Goal: Information Seeking & Learning: Learn about a topic

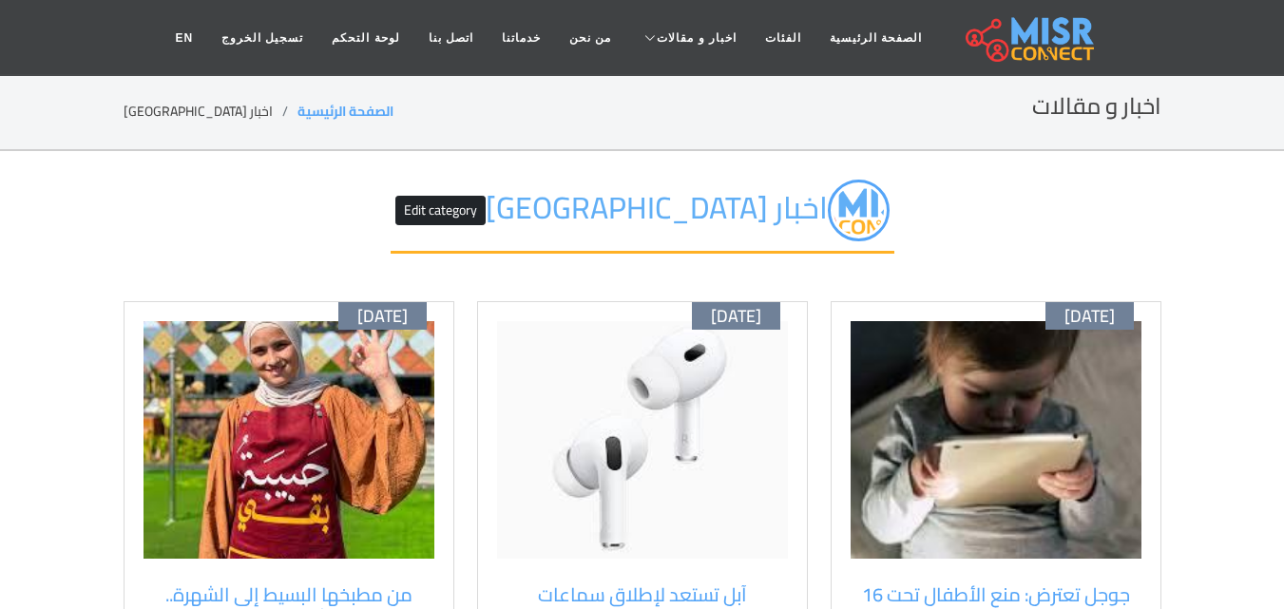
click at [1051, 468] on img at bounding box center [996, 440] width 291 height 238
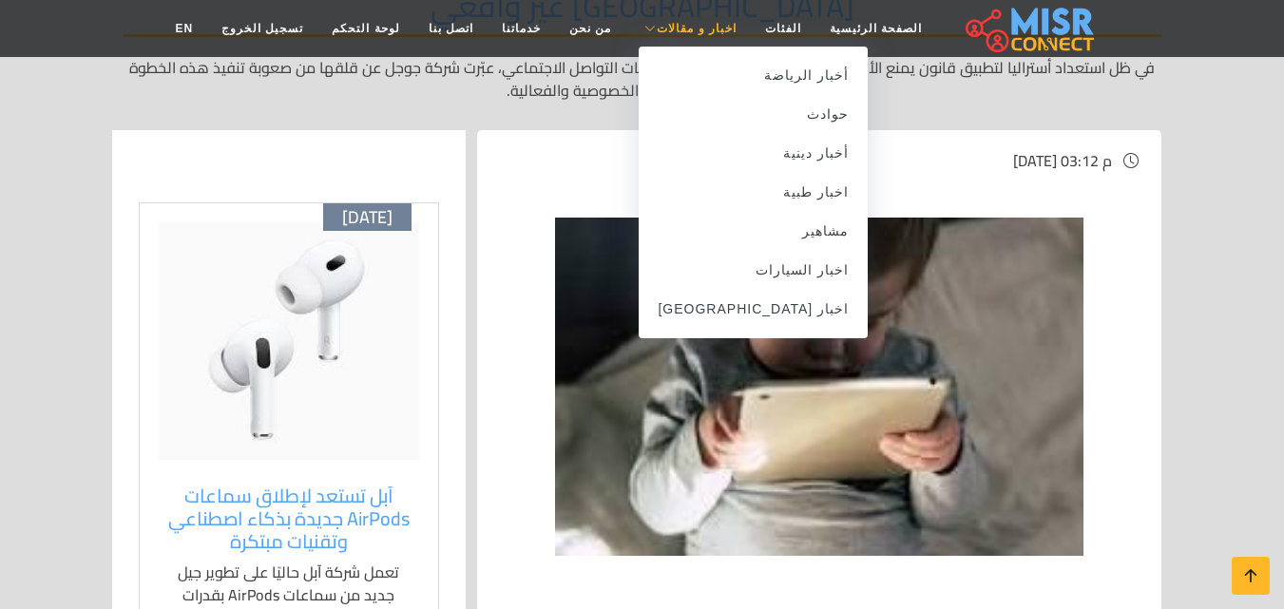
click at [675, 33] on span "اخبار و مقالات" at bounding box center [697, 28] width 80 height 17
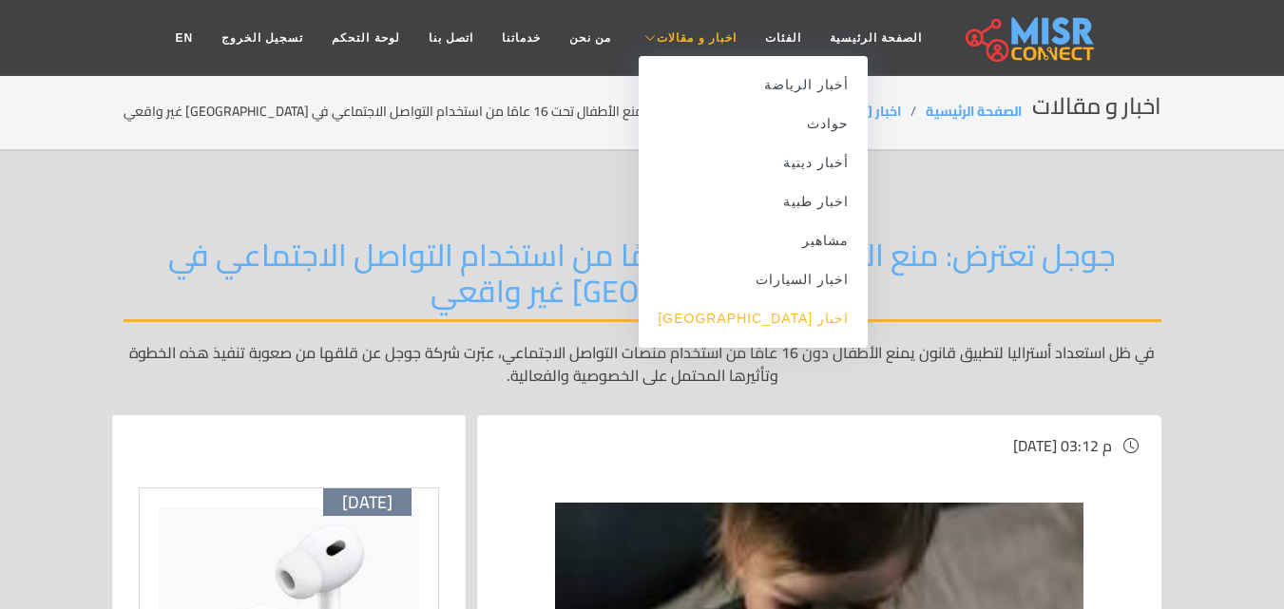
click at [763, 323] on link "اخبار [GEOGRAPHIC_DATA]" at bounding box center [753, 318] width 229 height 39
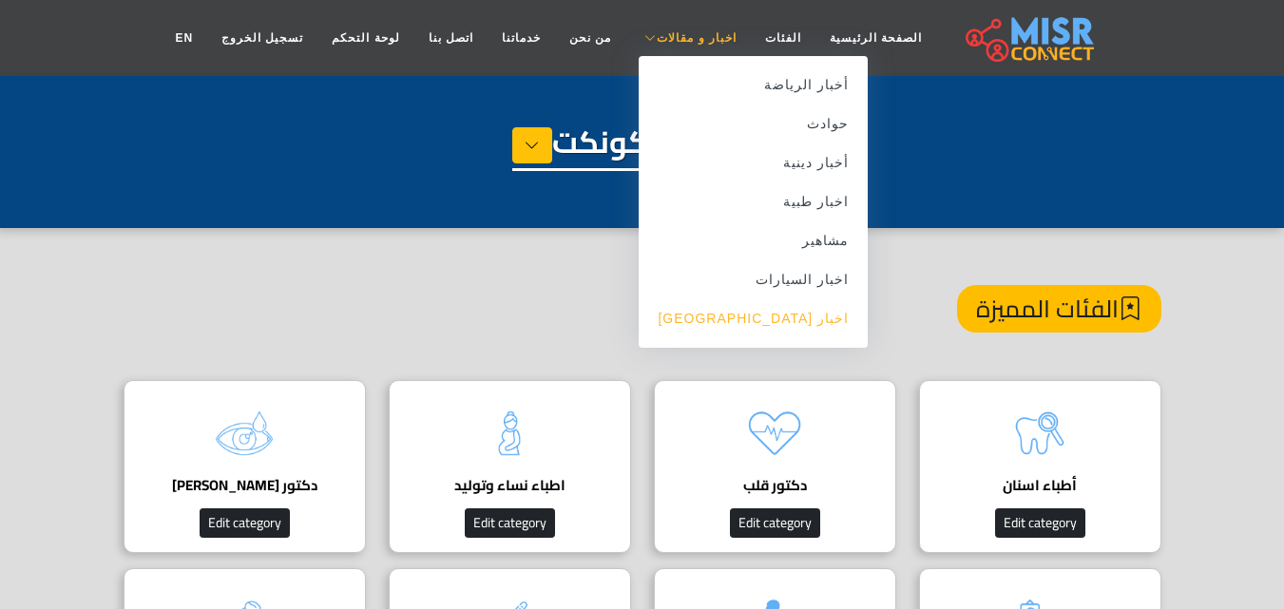
click at [798, 310] on link "اخبار [GEOGRAPHIC_DATA]" at bounding box center [753, 318] width 229 height 39
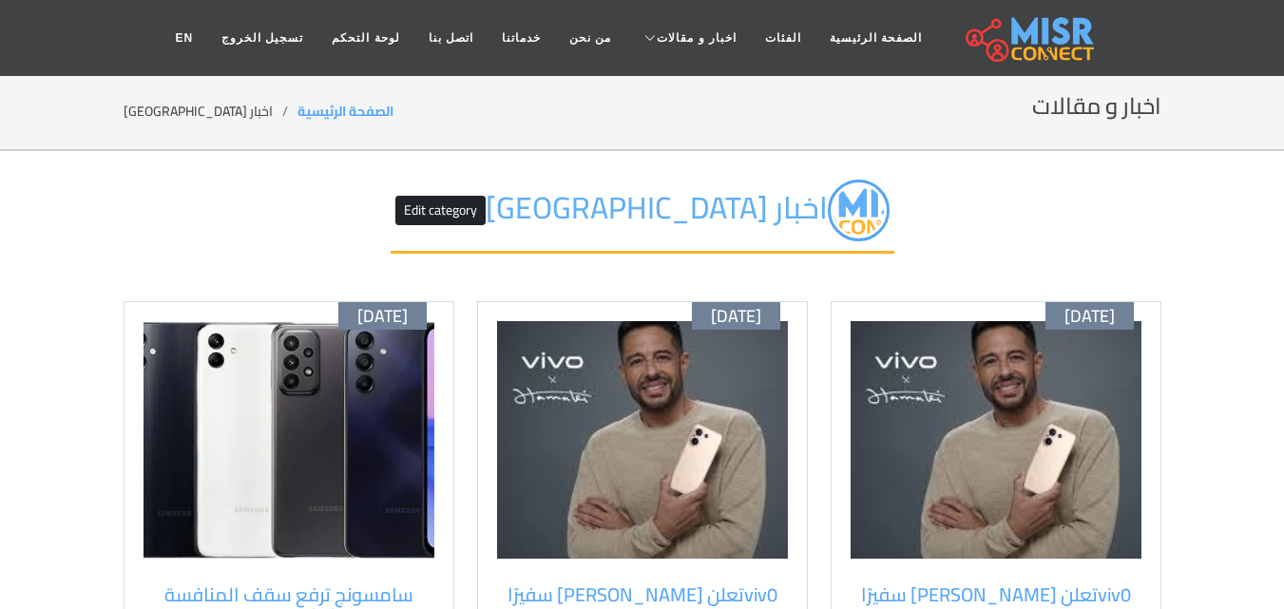
click at [1172, 483] on div "[DATE] viv0تعلن [PERSON_NAME] سفيرًا لعلامتها في [GEOGRAPHIC_DATA] وتطلق هاتف V…" at bounding box center [996, 565] width 354 height 529
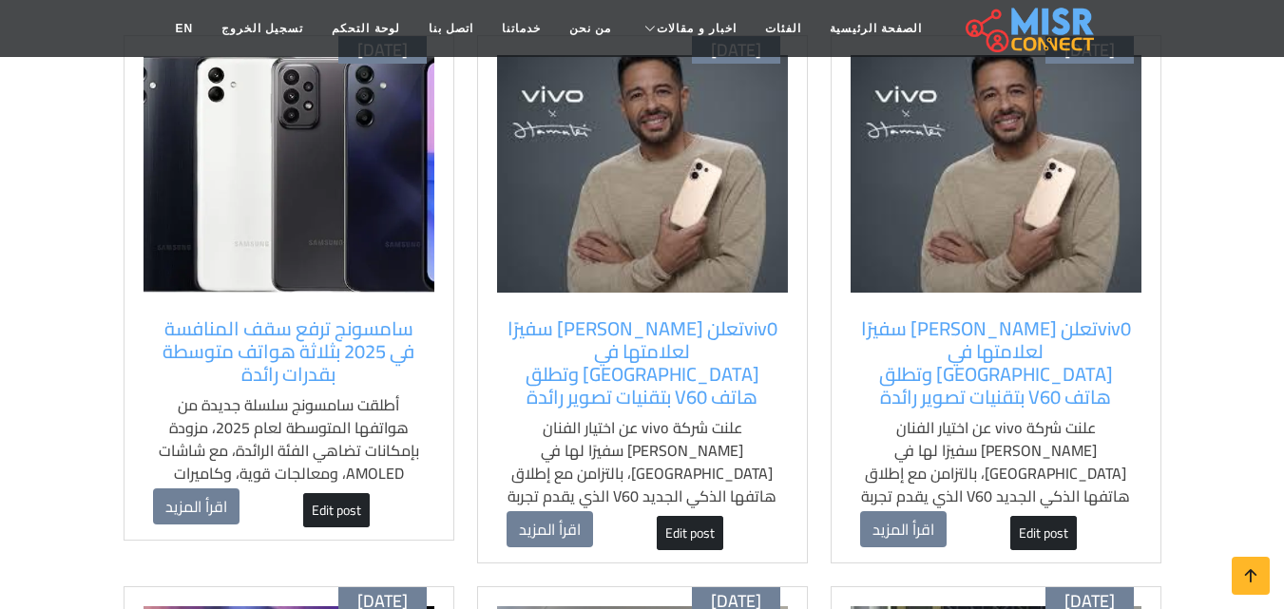
scroll to position [304, 0]
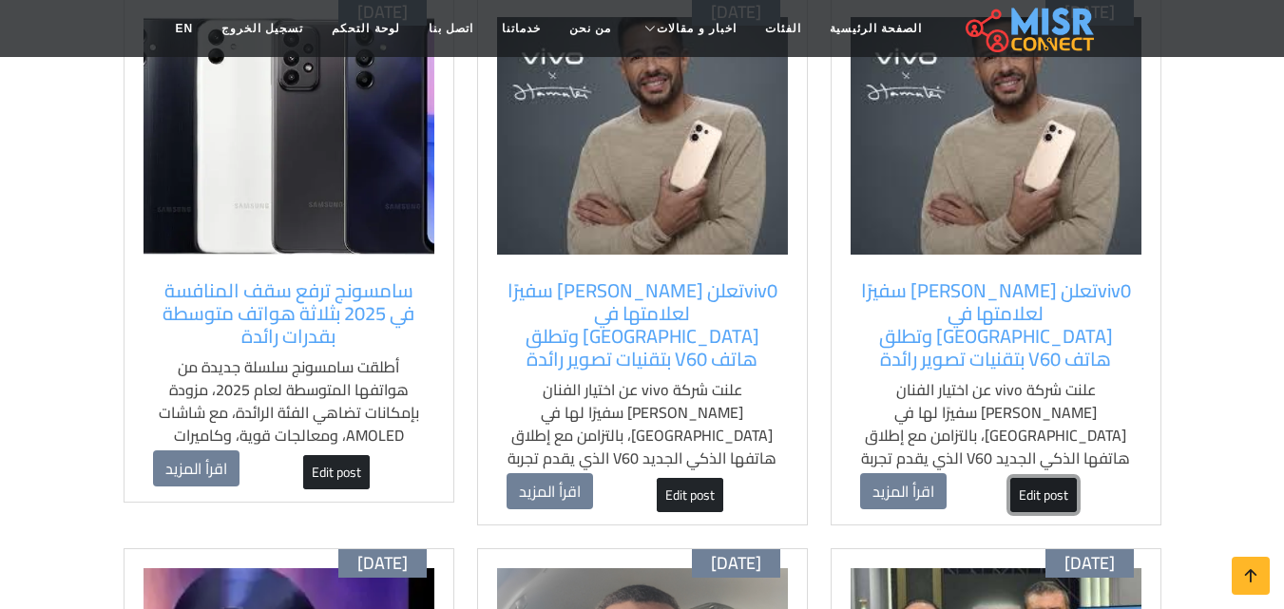
click at [1046, 478] on link "Edit post" at bounding box center [1043, 495] width 67 height 34
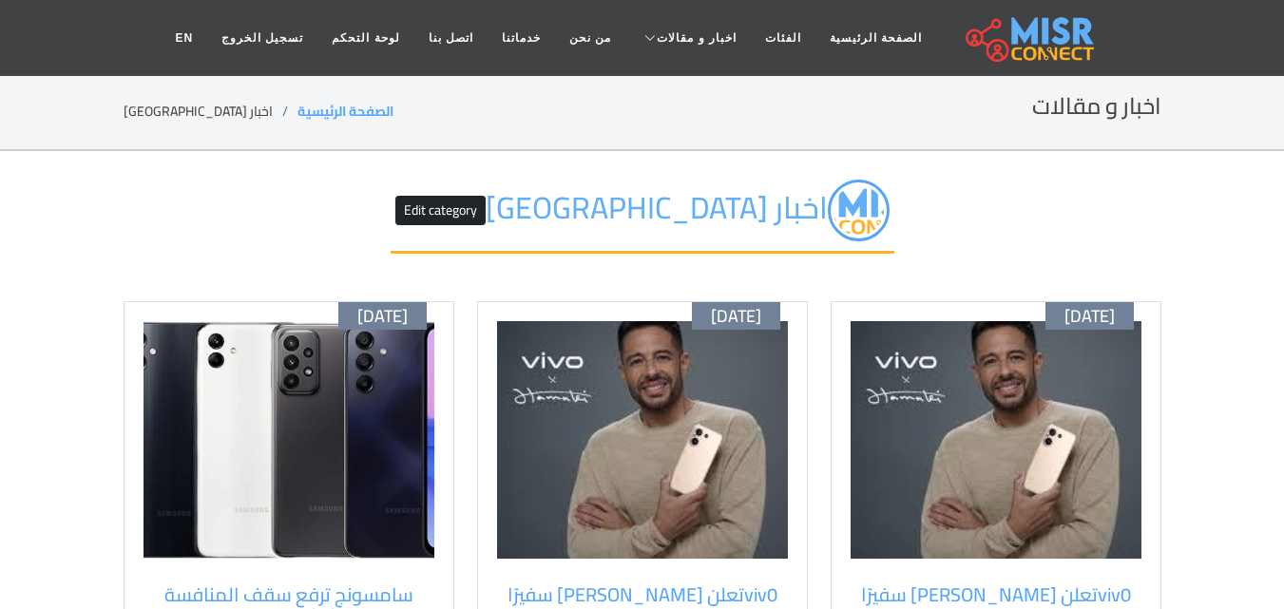
click at [895, 243] on div "اخبار مصر Edit category" at bounding box center [643, 226] width 1038 height 150
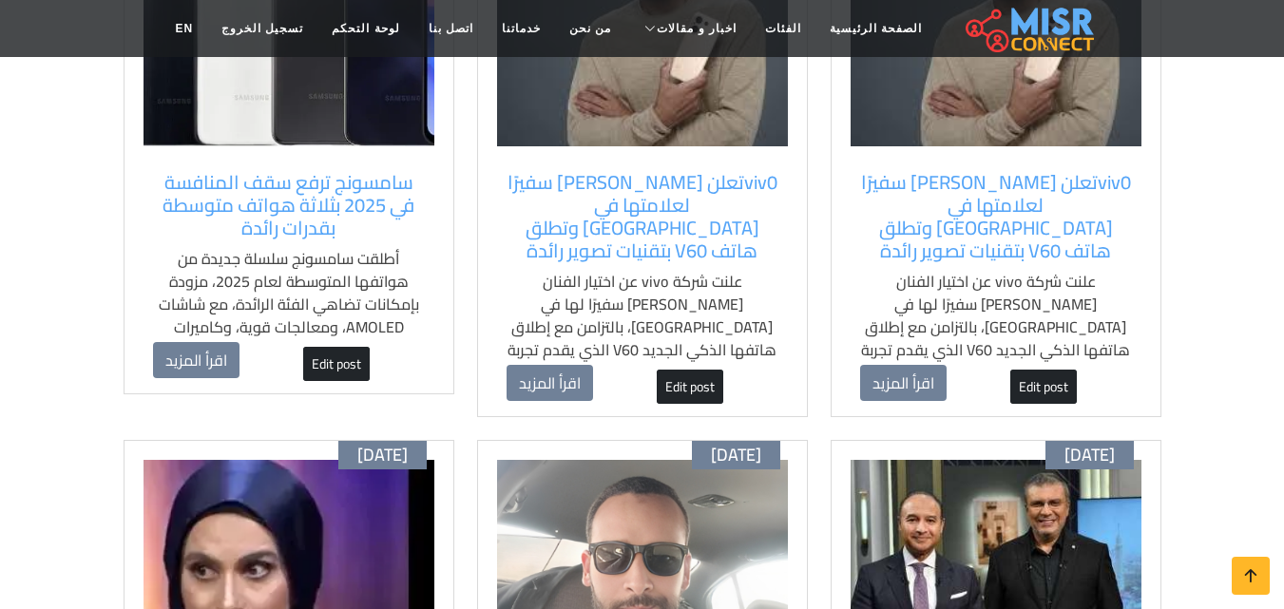
scroll to position [456, 0]
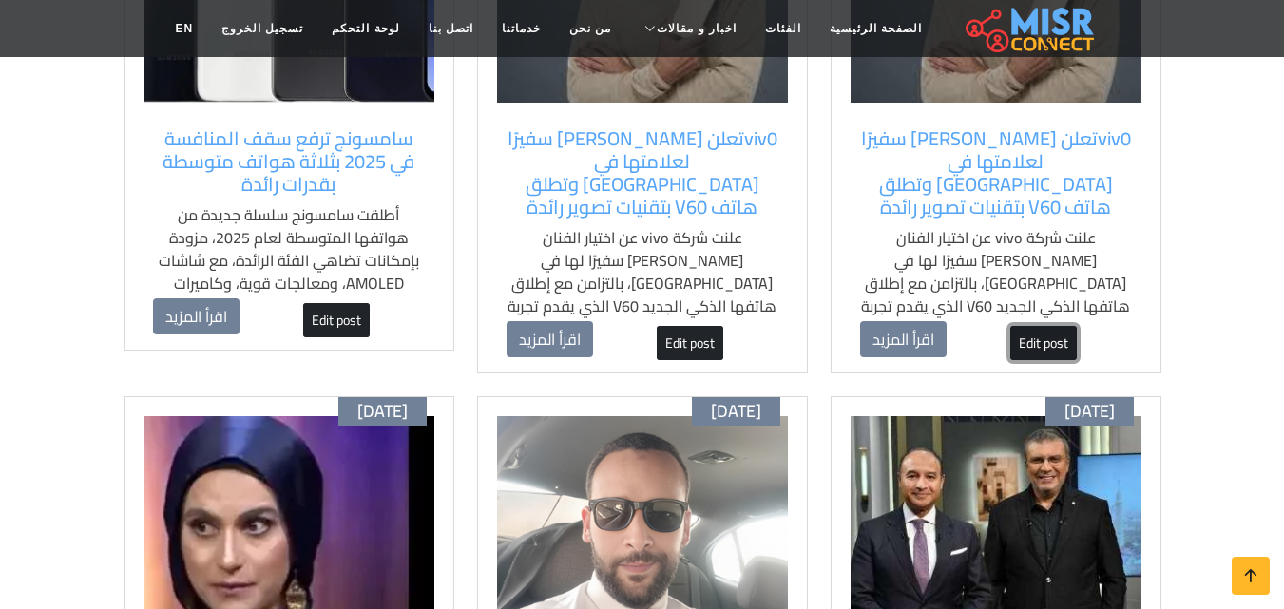
click at [1044, 326] on link "Edit post" at bounding box center [1043, 343] width 67 height 34
click at [697, 326] on link "Edit post" at bounding box center [690, 343] width 67 height 34
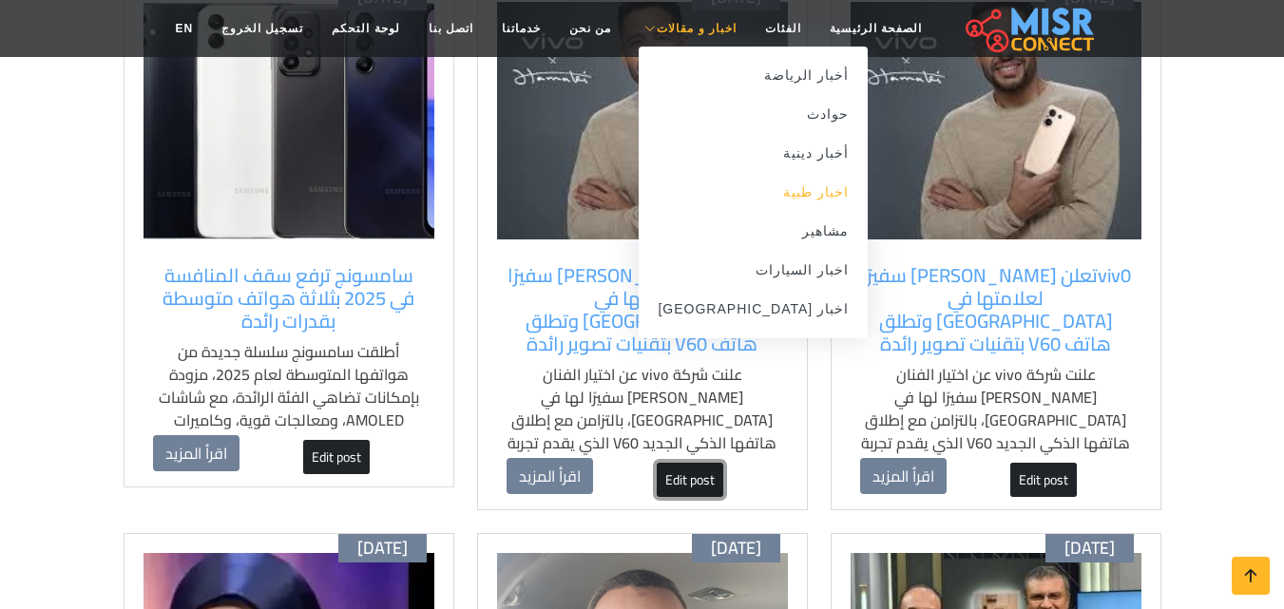
scroll to position [380, 0]
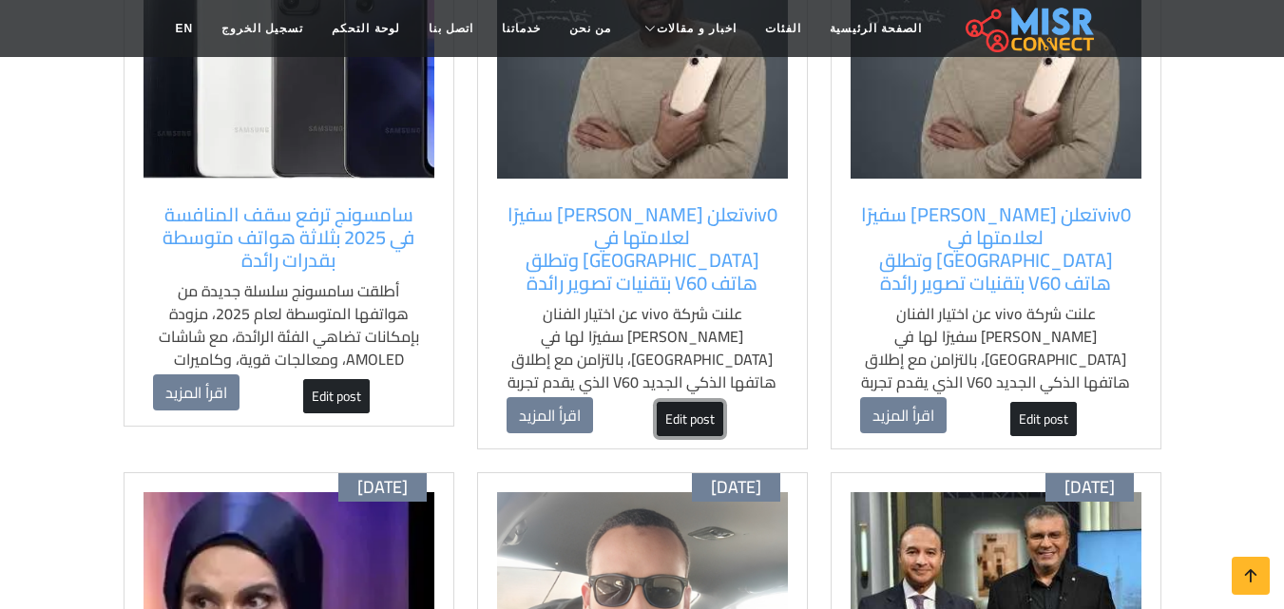
click at [684, 402] on link "Edit post" at bounding box center [690, 419] width 67 height 34
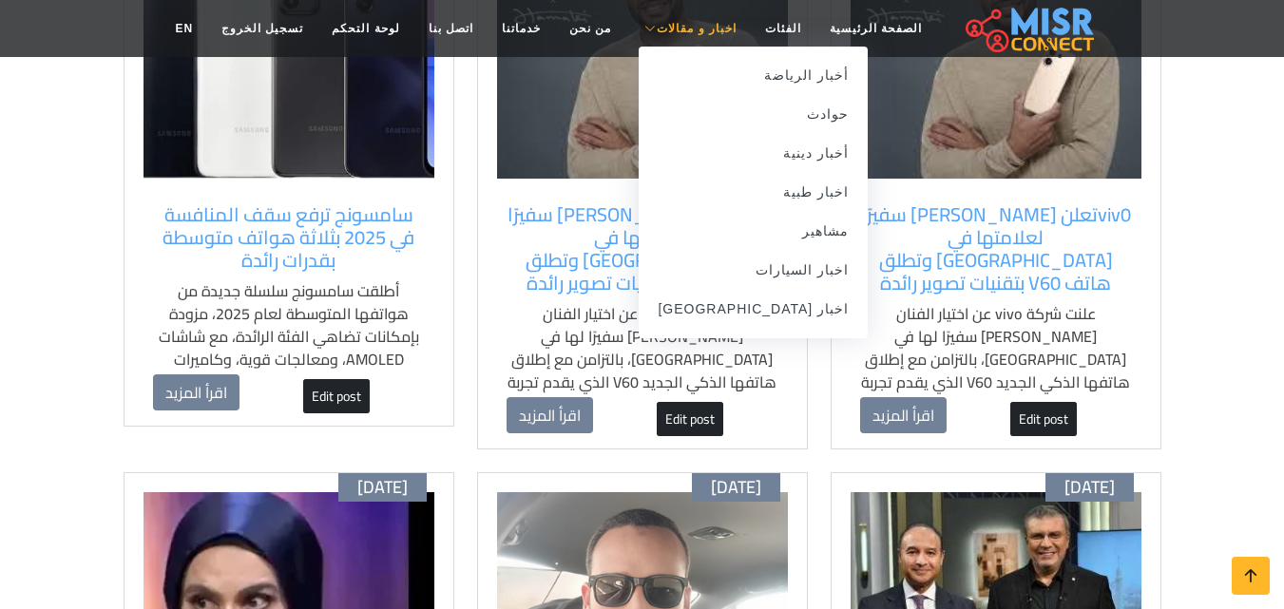
click at [680, 31] on span "اخبار و مقالات" at bounding box center [697, 28] width 80 height 17
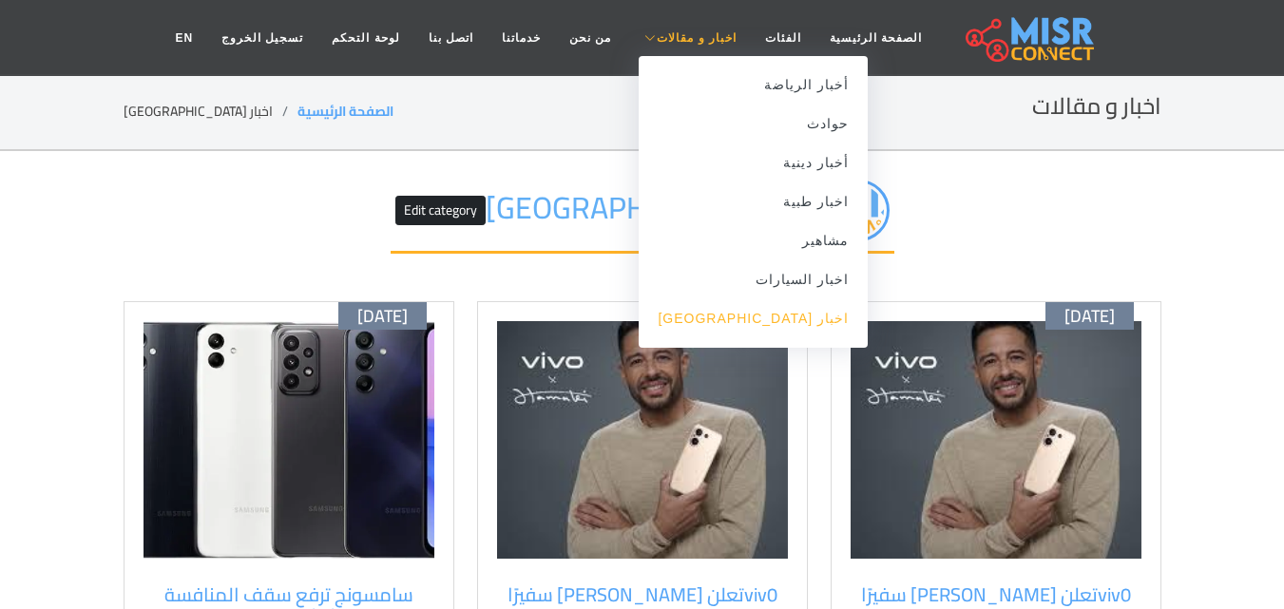
click at [777, 324] on link "اخبار [GEOGRAPHIC_DATA]" at bounding box center [753, 318] width 229 height 39
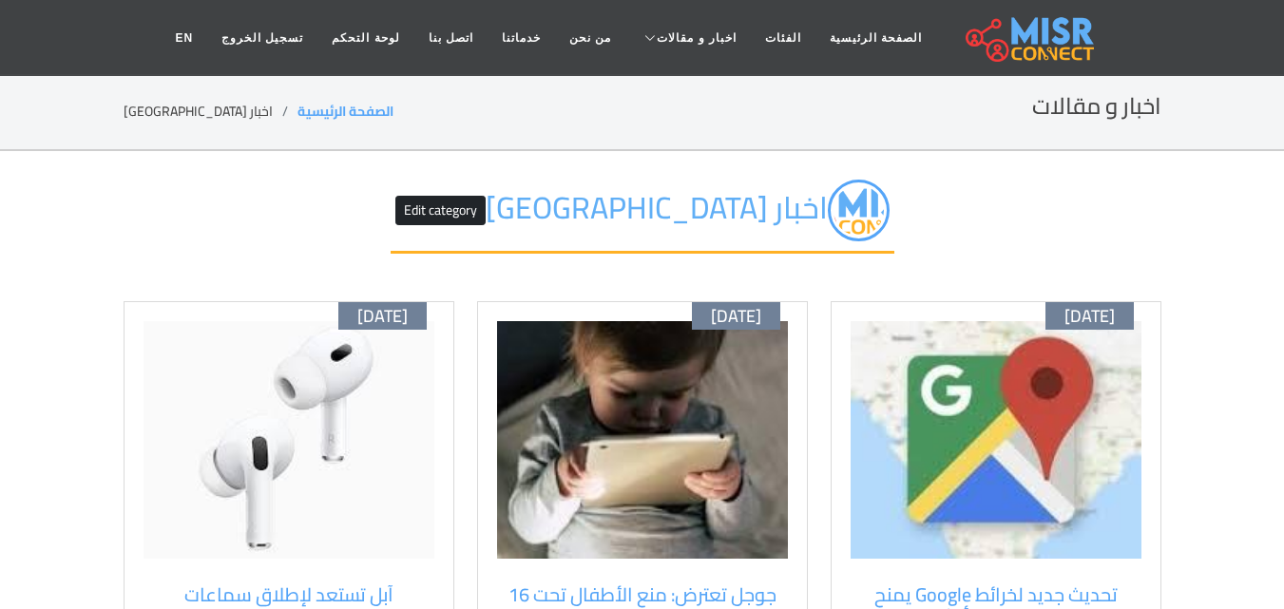
scroll to position [380, 0]
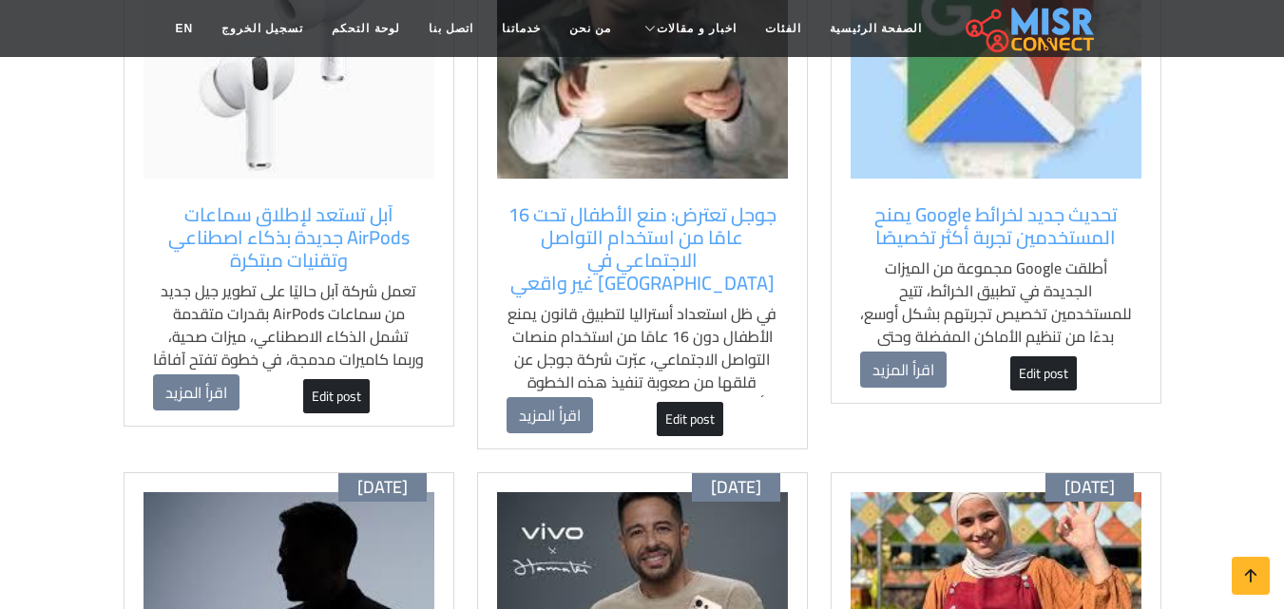
click at [1027, 142] on img at bounding box center [996, 60] width 291 height 238
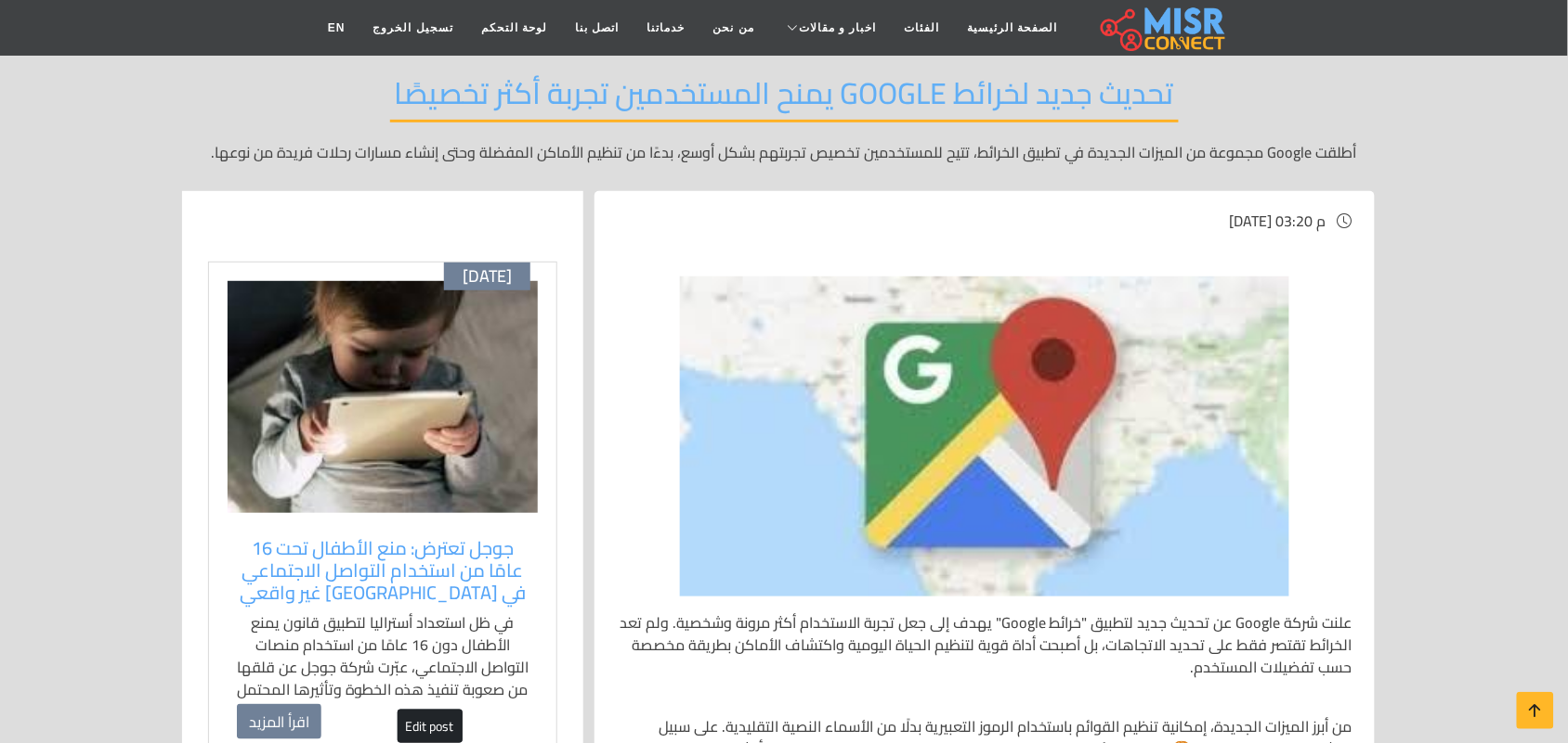
scroll to position [116, 0]
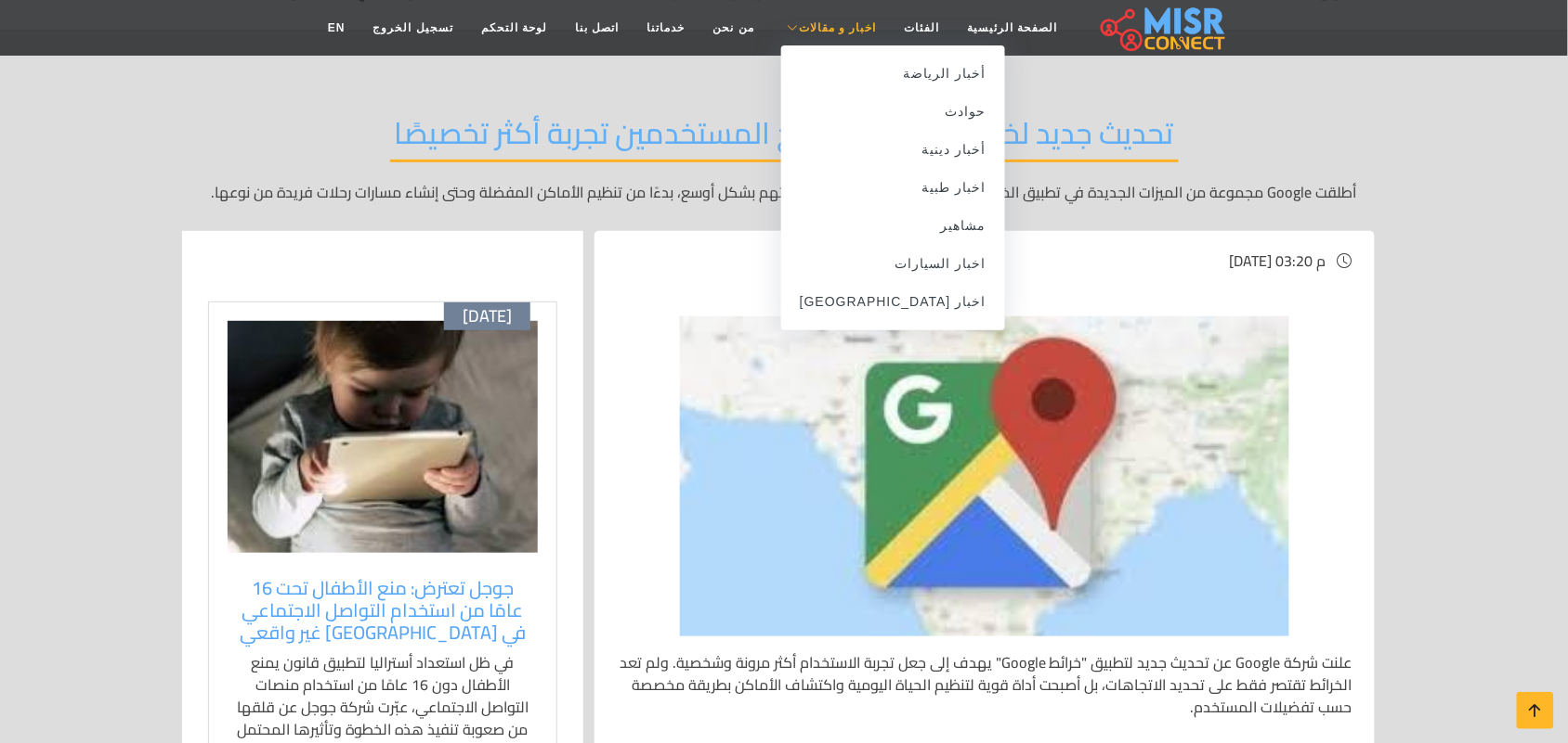
click at [815, 33] on span "اخبار و مقالات" at bounding box center [837, 27] width 78 height 17
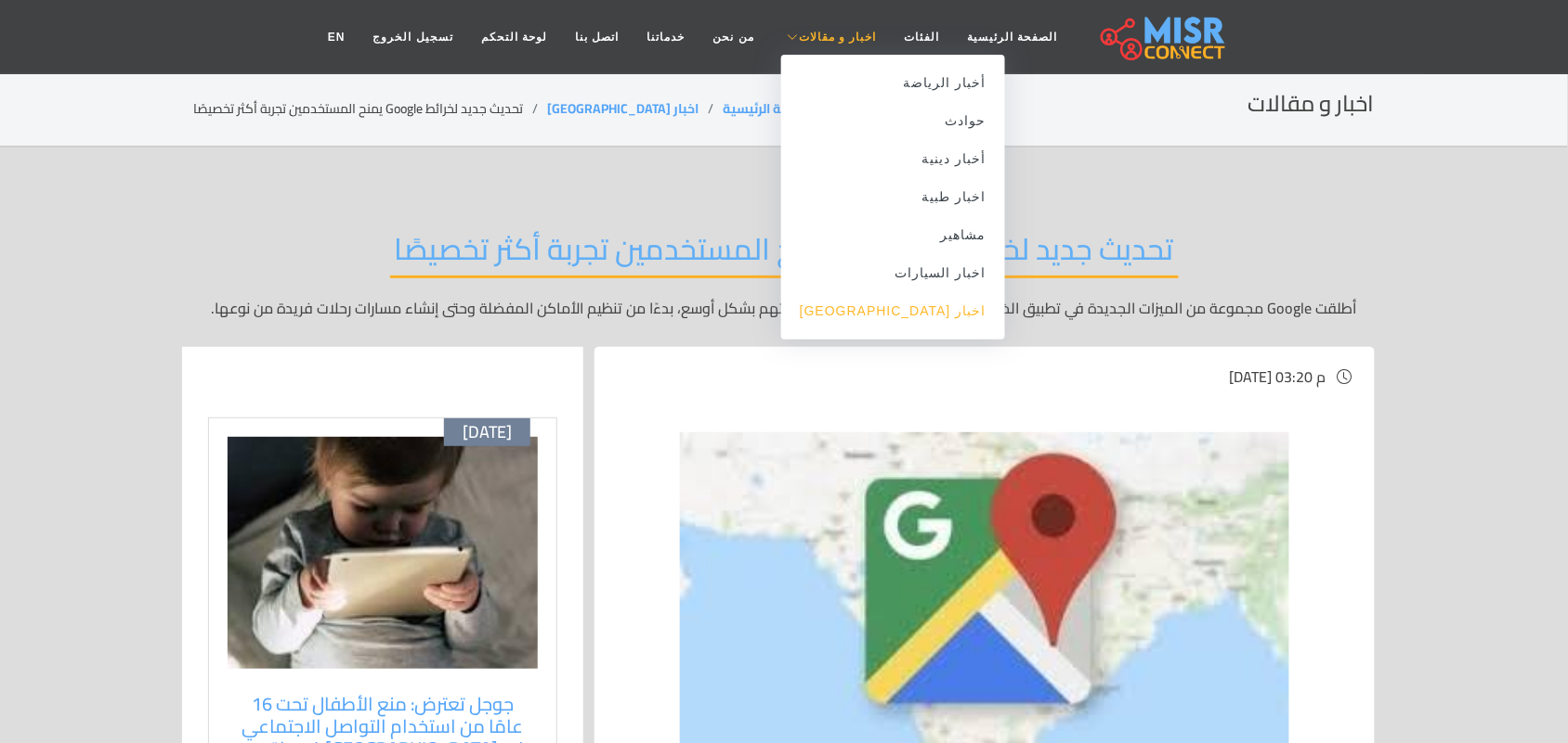
click at [906, 316] on link "اخبار [GEOGRAPHIC_DATA]" at bounding box center [892, 310] width 224 height 38
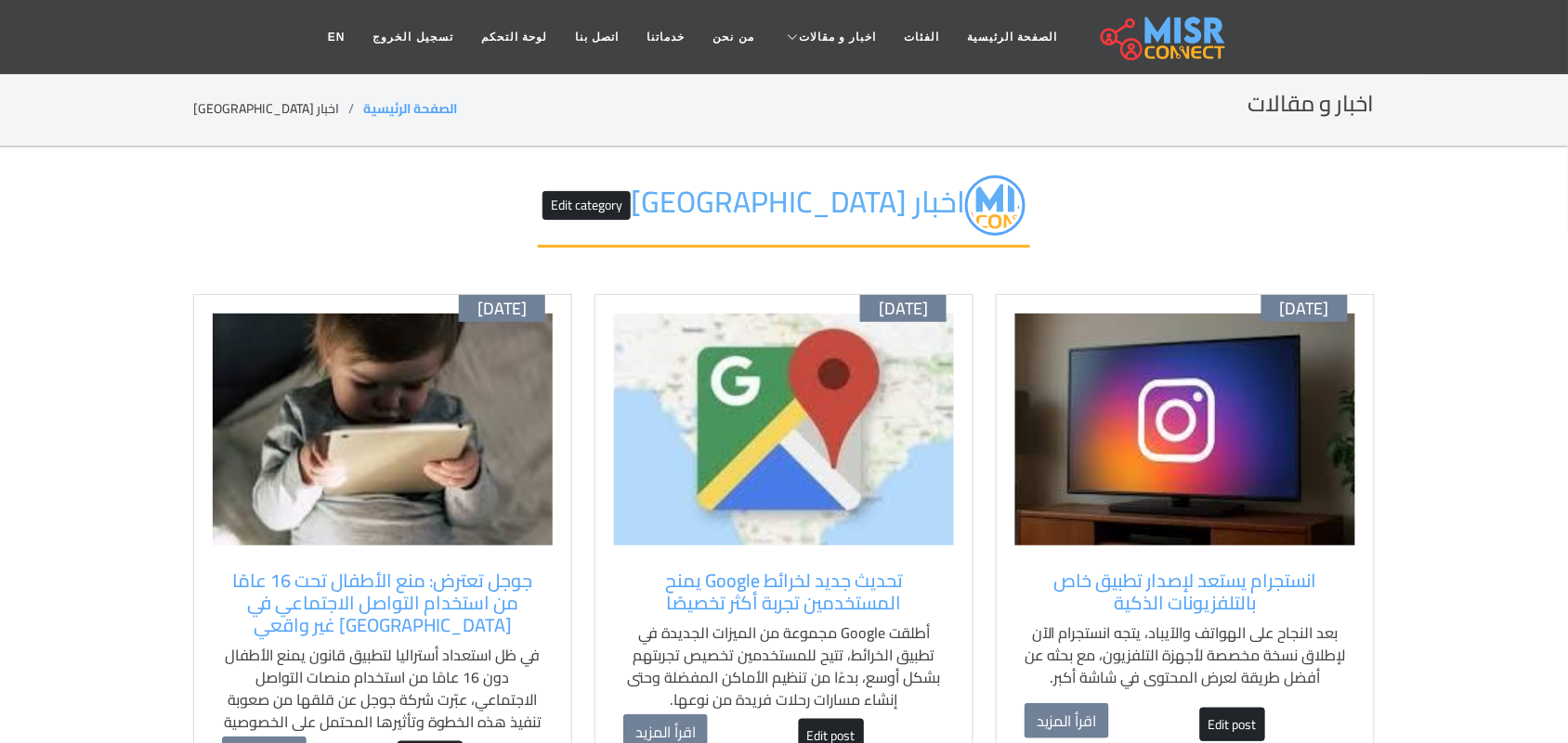
click at [1227, 506] on img at bounding box center [1185, 430] width 340 height 232
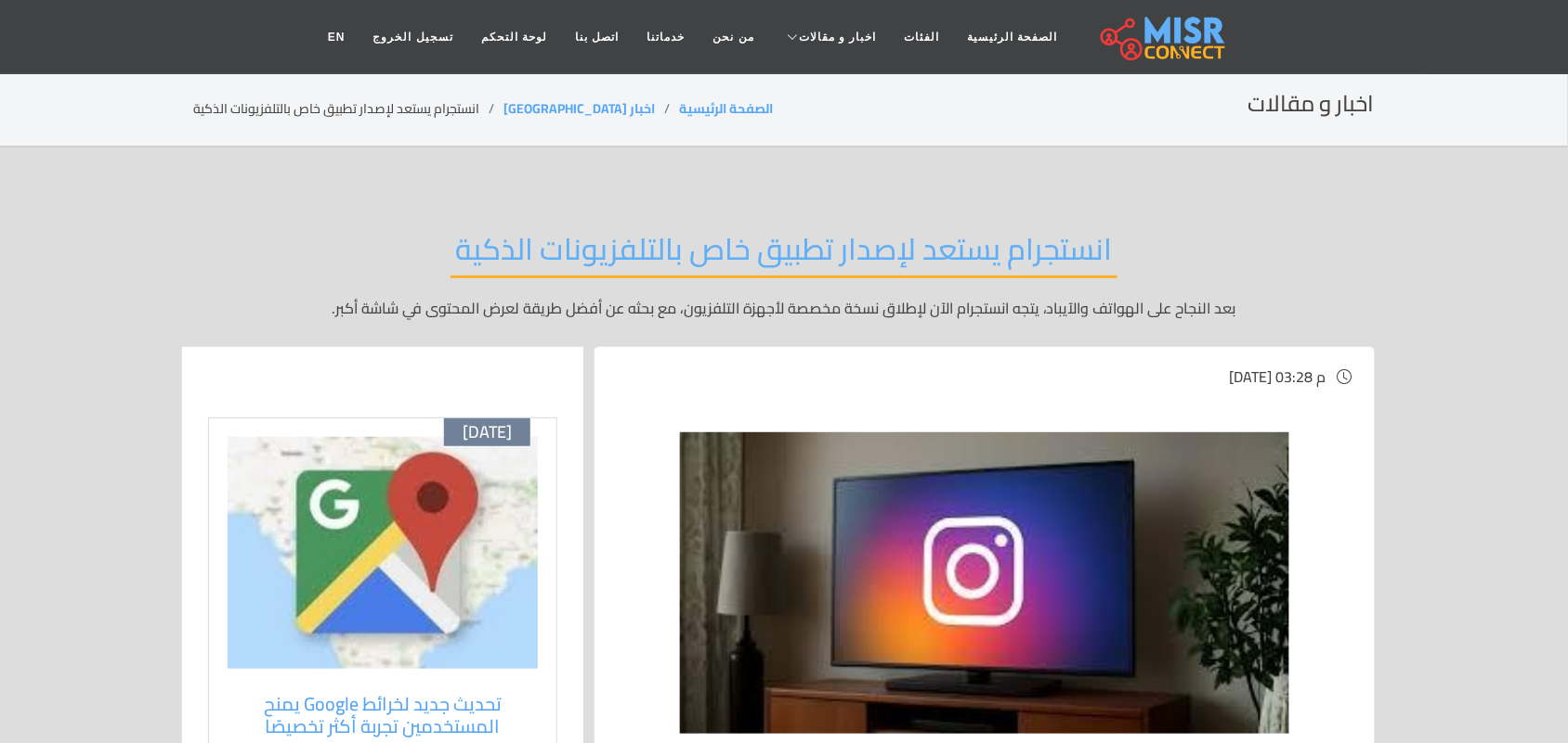
click at [1066, 578] on img at bounding box center [985, 583] width 610 height 302
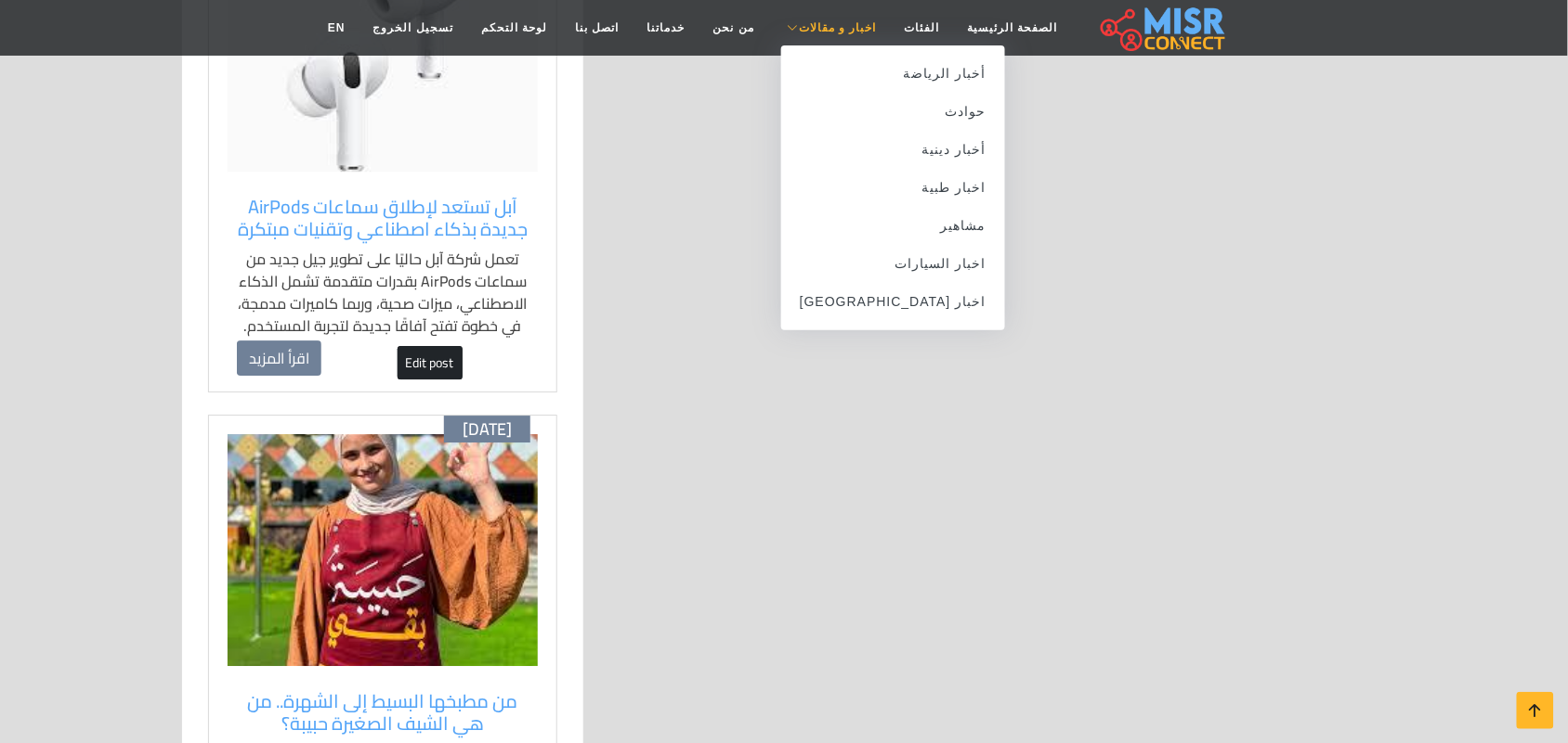
click at [809, 28] on span "اخبار و مقالات" at bounding box center [837, 27] width 78 height 17
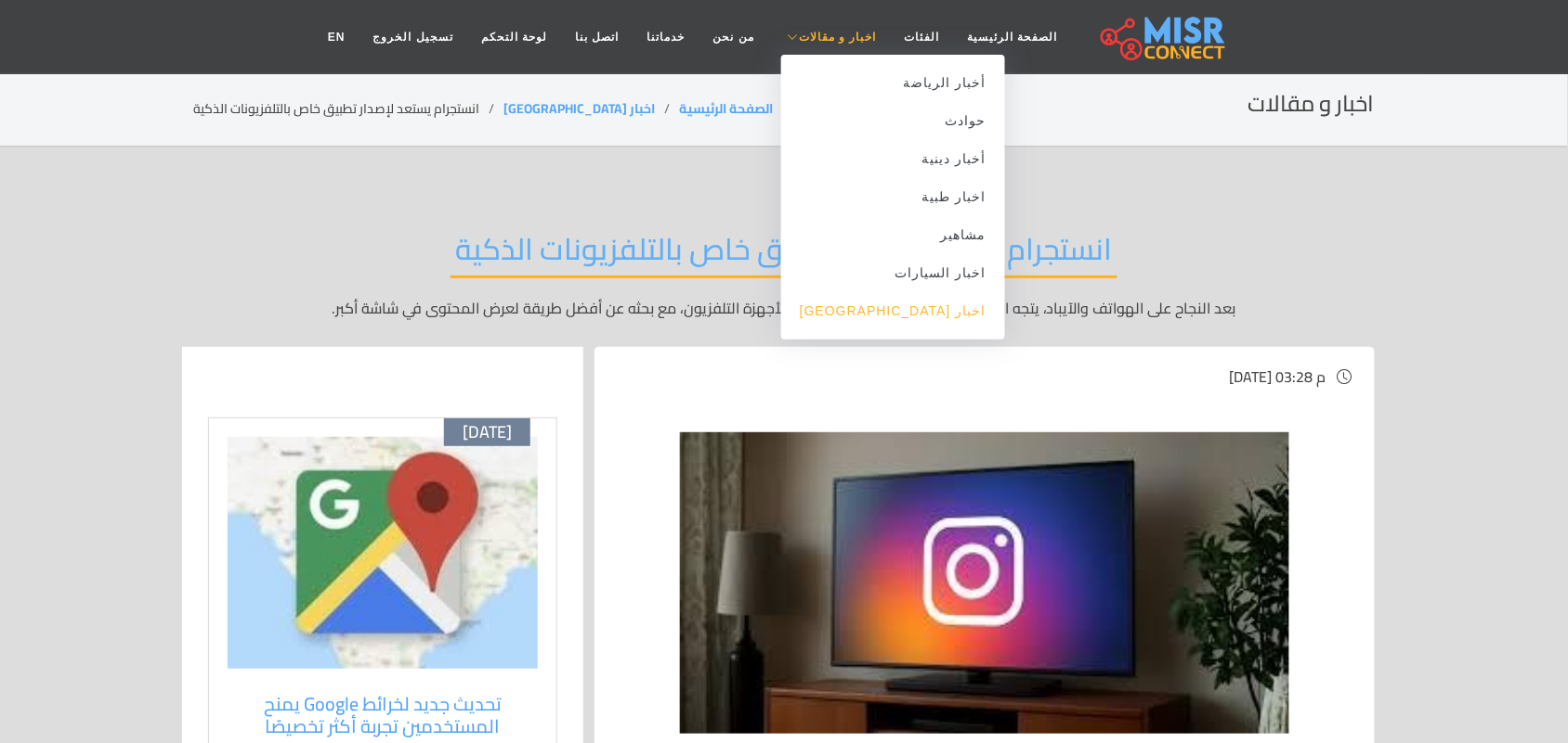
click at [921, 315] on link "اخبار [GEOGRAPHIC_DATA]" at bounding box center [892, 310] width 224 height 38
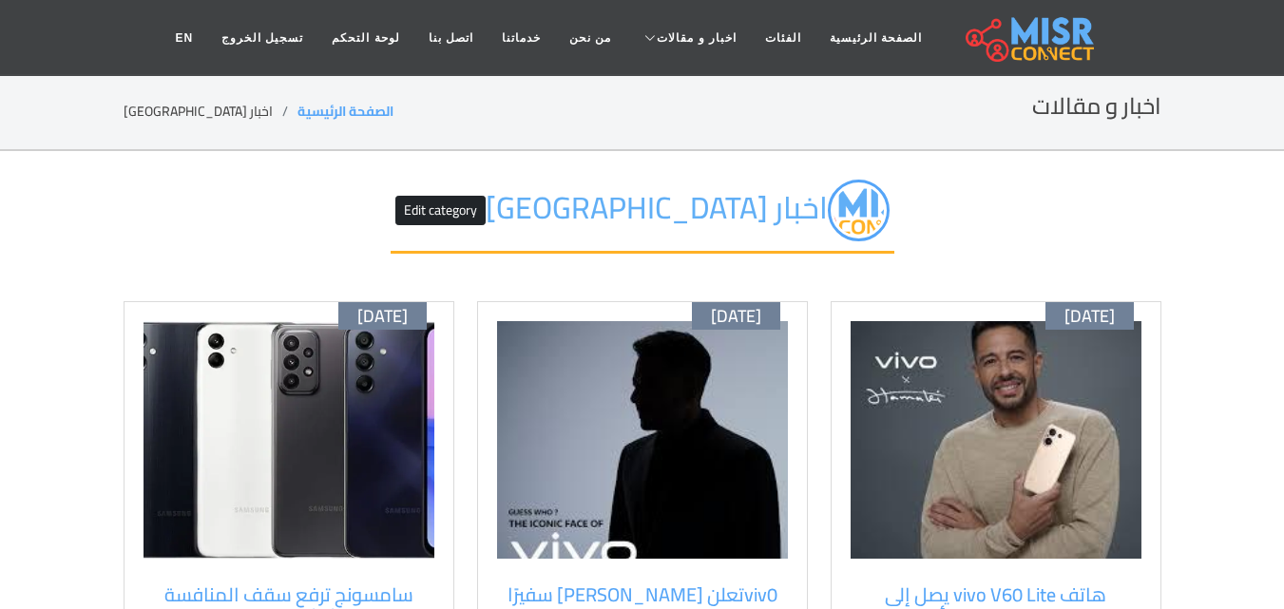
scroll to position [190, 0]
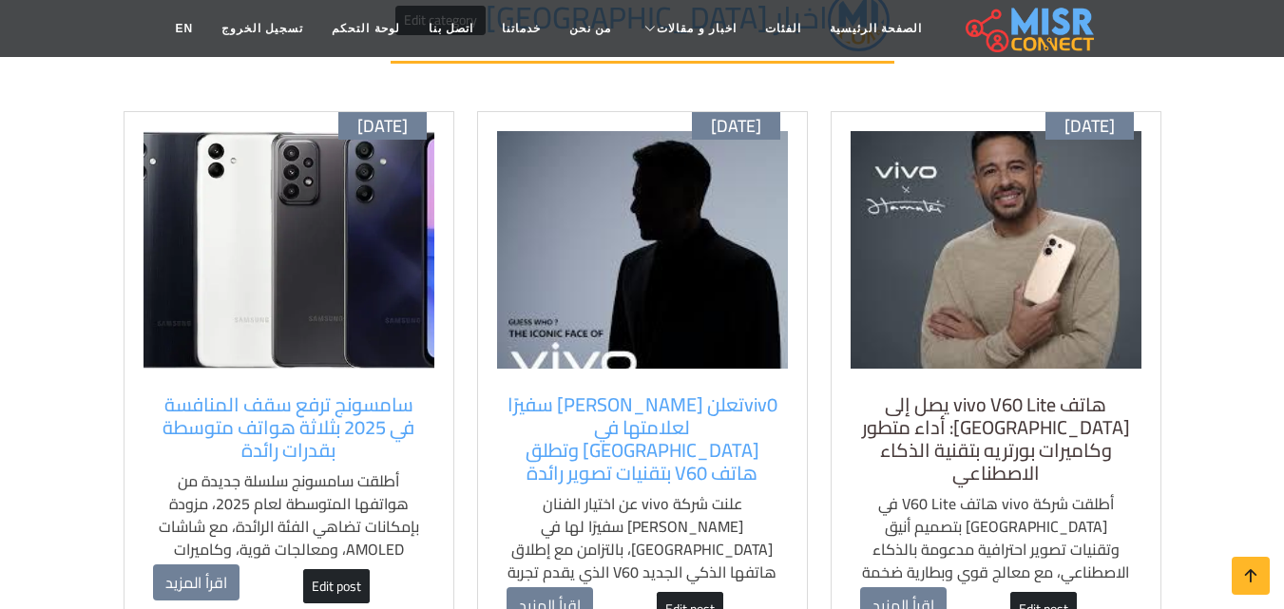
click at [1109, 449] on h5 "هاتف vivo V60 Lite يصل إلى [GEOGRAPHIC_DATA]: أداء متطور وكاميرات بورتريه بتقني…" at bounding box center [996, 439] width 272 height 91
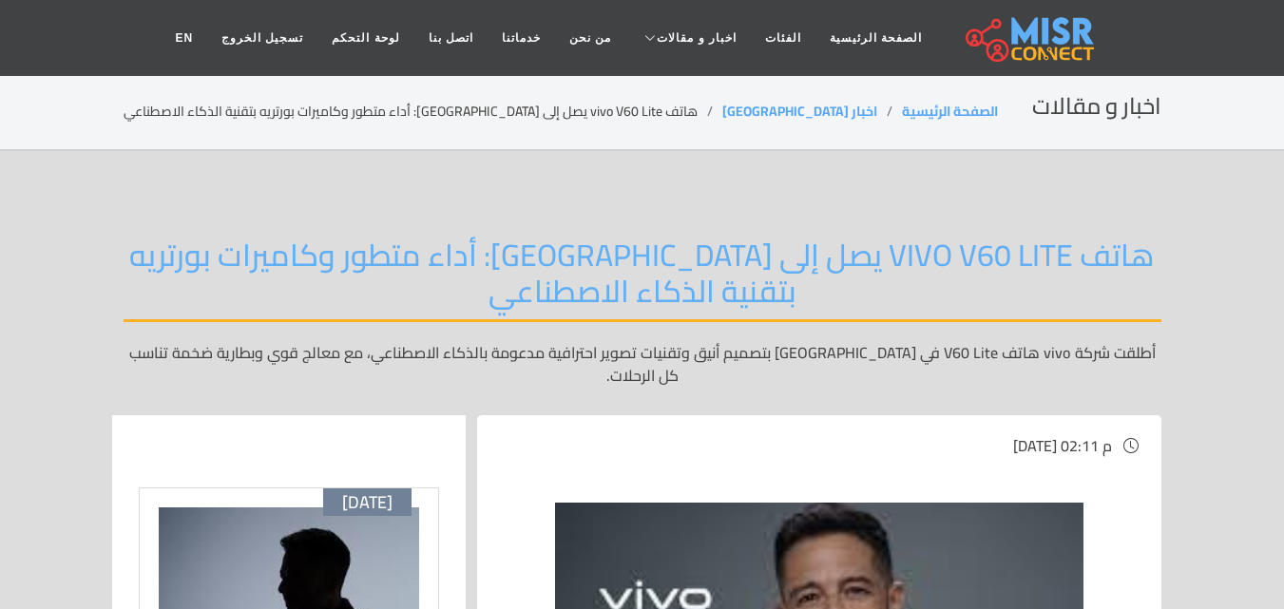
click at [379, 442] on div at bounding box center [289, 459] width 300 height 57
click at [413, 431] on div at bounding box center [289, 459] width 300 height 57
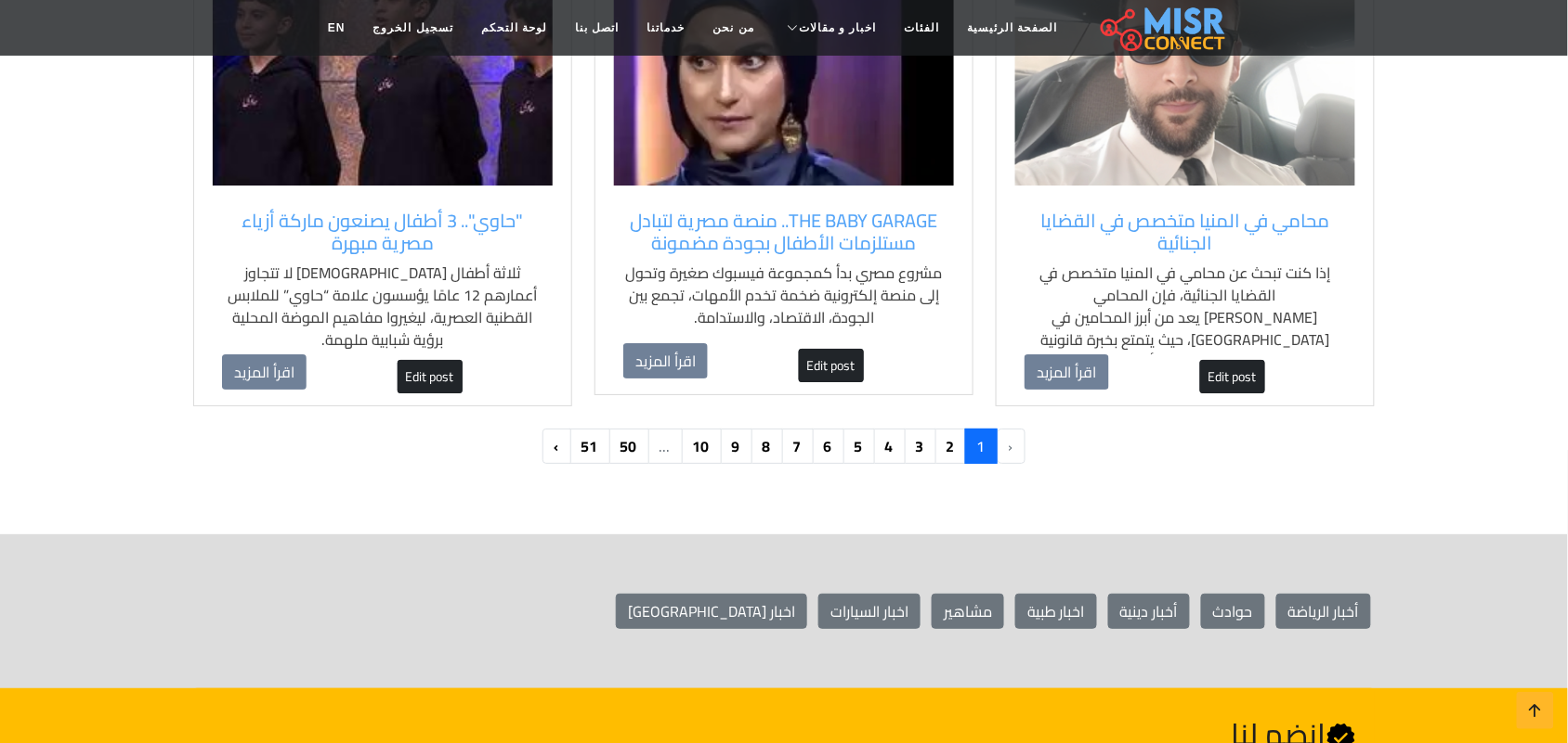
scroll to position [1972, 0]
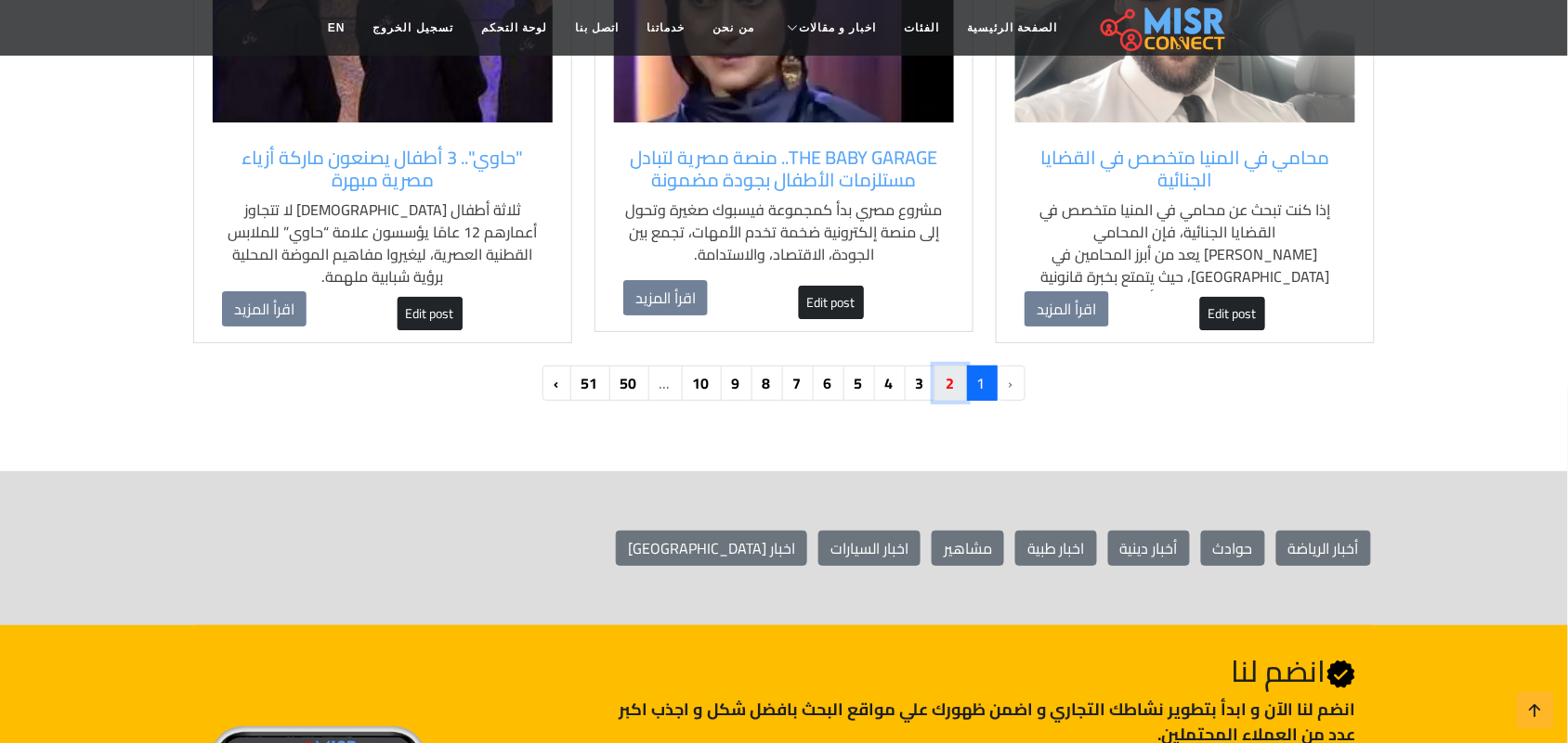
click at [958, 391] on link "2" at bounding box center [950, 384] width 32 height 35
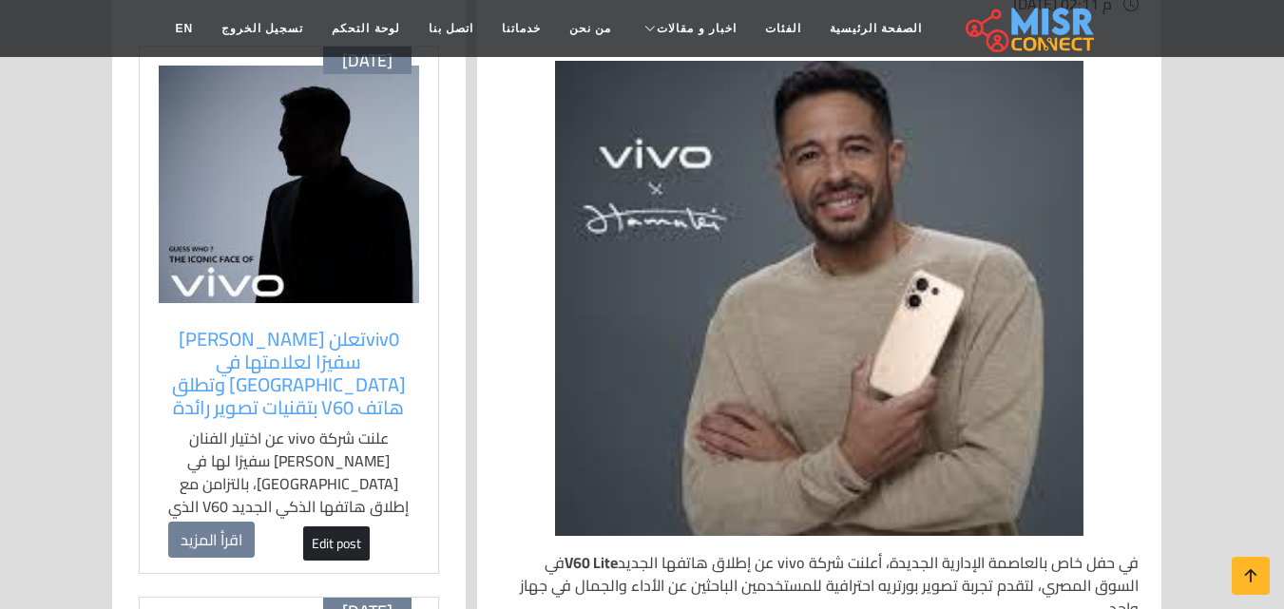
scroll to position [475, 0]
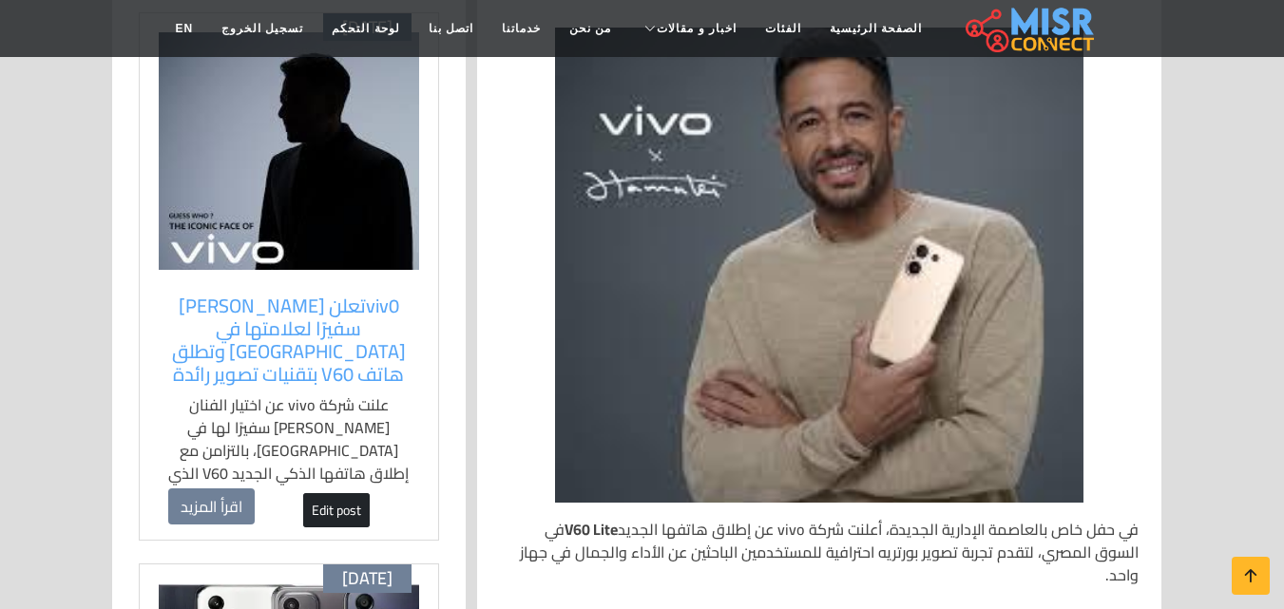
click at [694, 164] on img at bounding box center [819, 265] width 529 height 475
click at [401, 258] on div "أكتوبر 13 viv0تعلن محمد حماقي سفيرًا لعلامتها في مصر وتطلق هاتف V60 بتقنيات تصو…" at bounding box center [289, 276] width 300 height 529
click at [374, 208] on img at bounding box center [289, 151] width 260 height 238
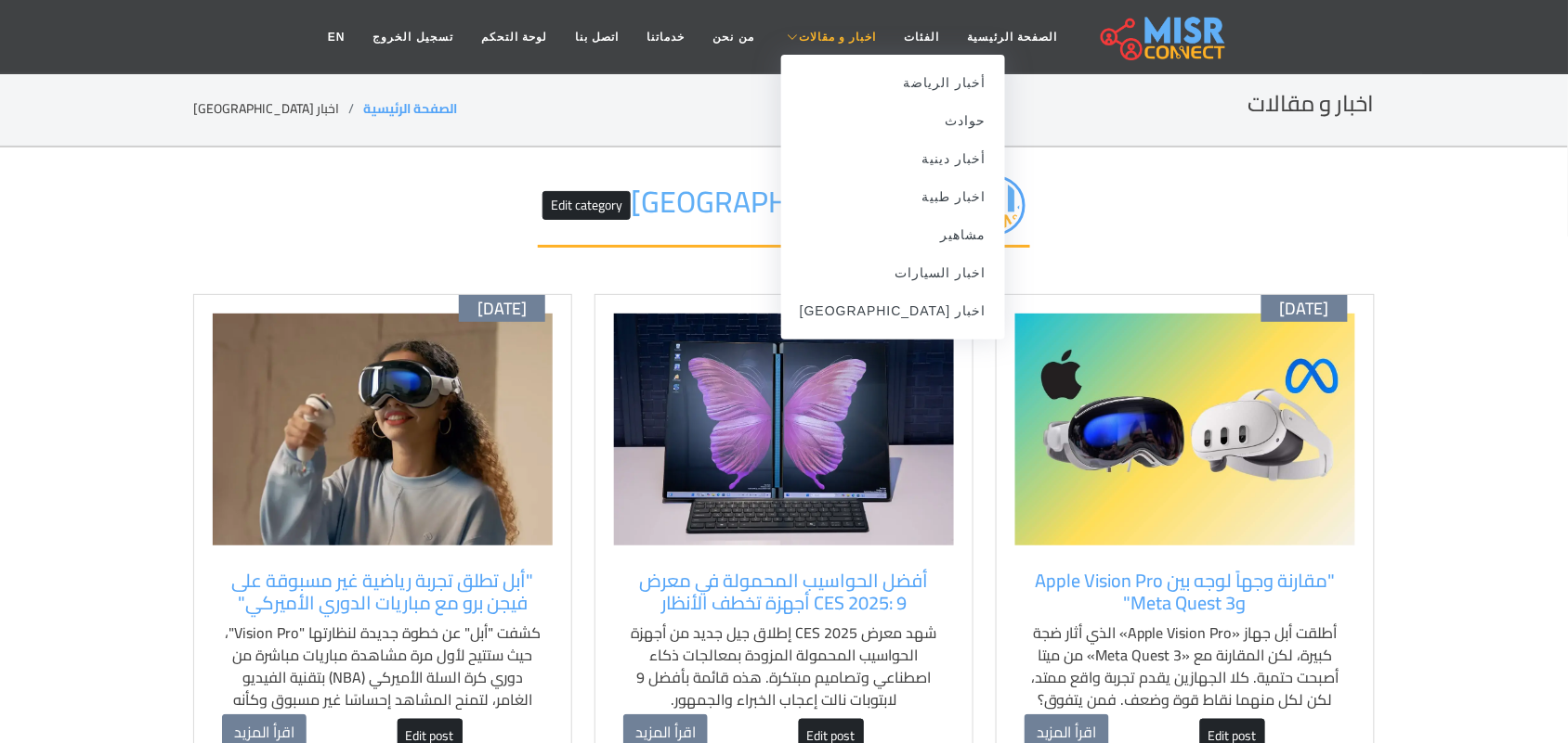
click at [835, 37] on span "اخبار و مقالات" at bounding box center [837, 36] width 78 height 17
click at [916, 315] on link "اخبار [GEOGRAPHIC_DATA]" at bounding box center [892, 310] width 224 height 38
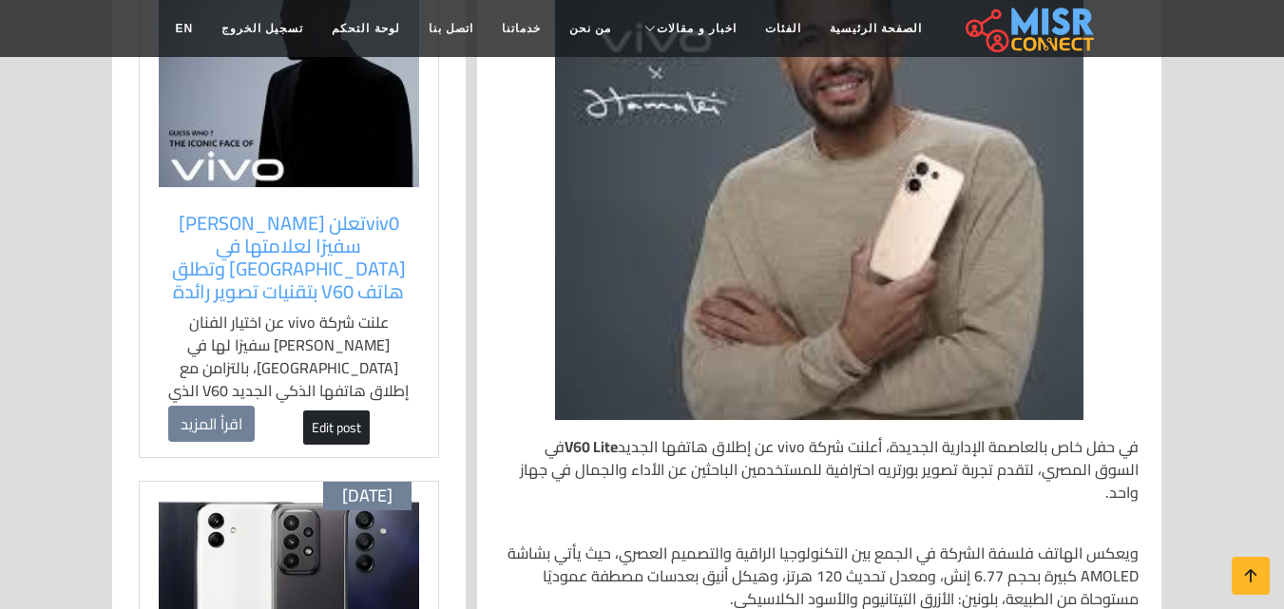
scroll to position [570, 0]
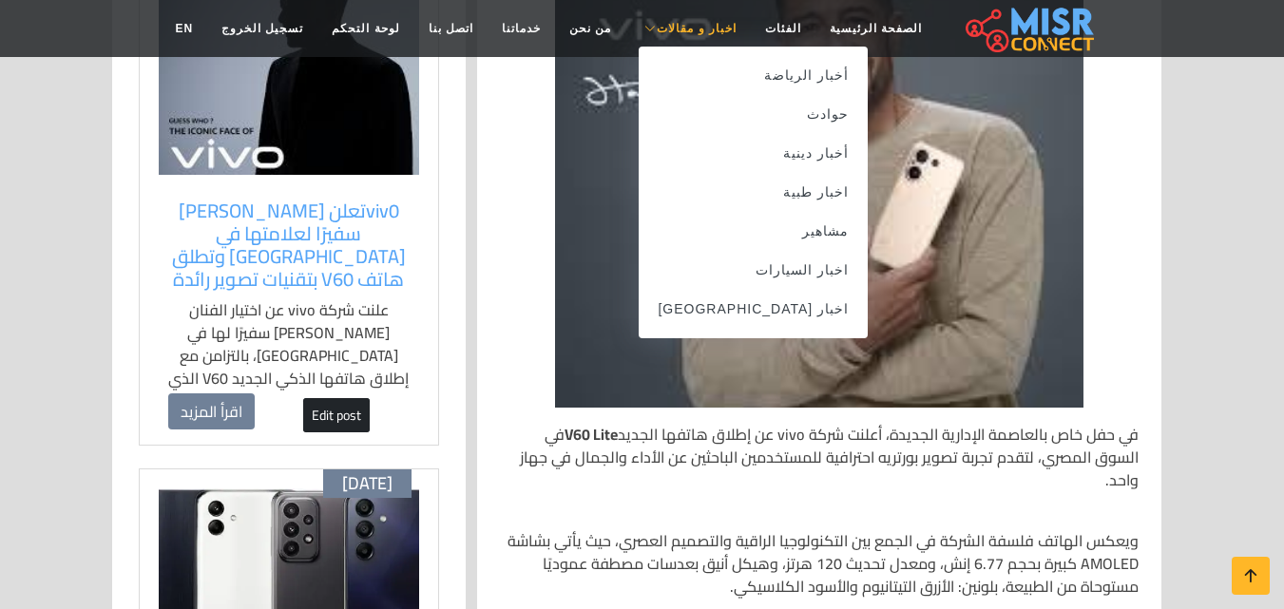
click at [674, 27] on span "اخبار و مقالات" at bounding box center [697, 28] width 80 height 17
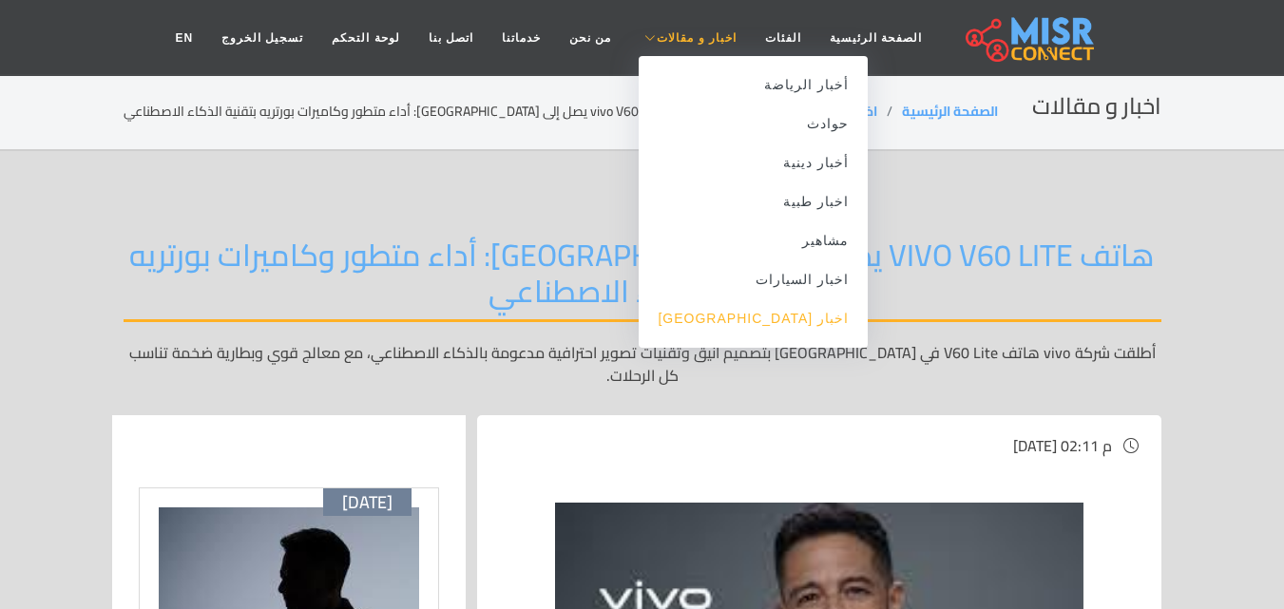
click at [771, 323] on link "اخبار [GEOGRAPHIC_DATA]" at bounding box center [753, 318] width 229 height 39
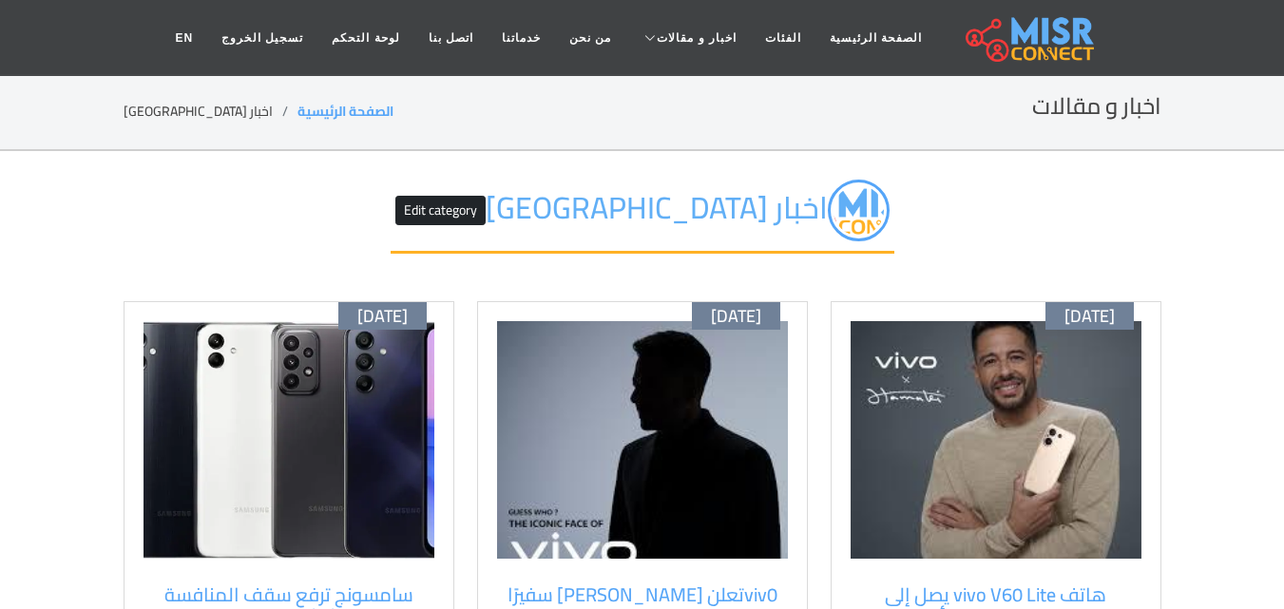
click at [712, 472] on img at bounding box center [642, 440] width 291 height 238
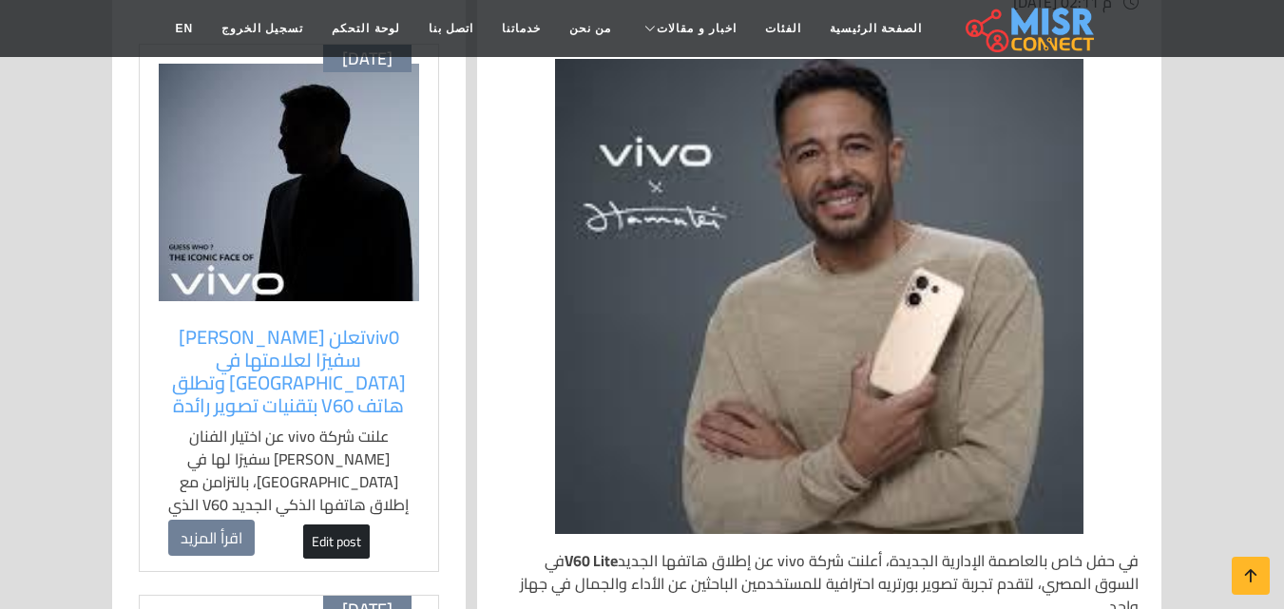
scroll to position [475, 0]
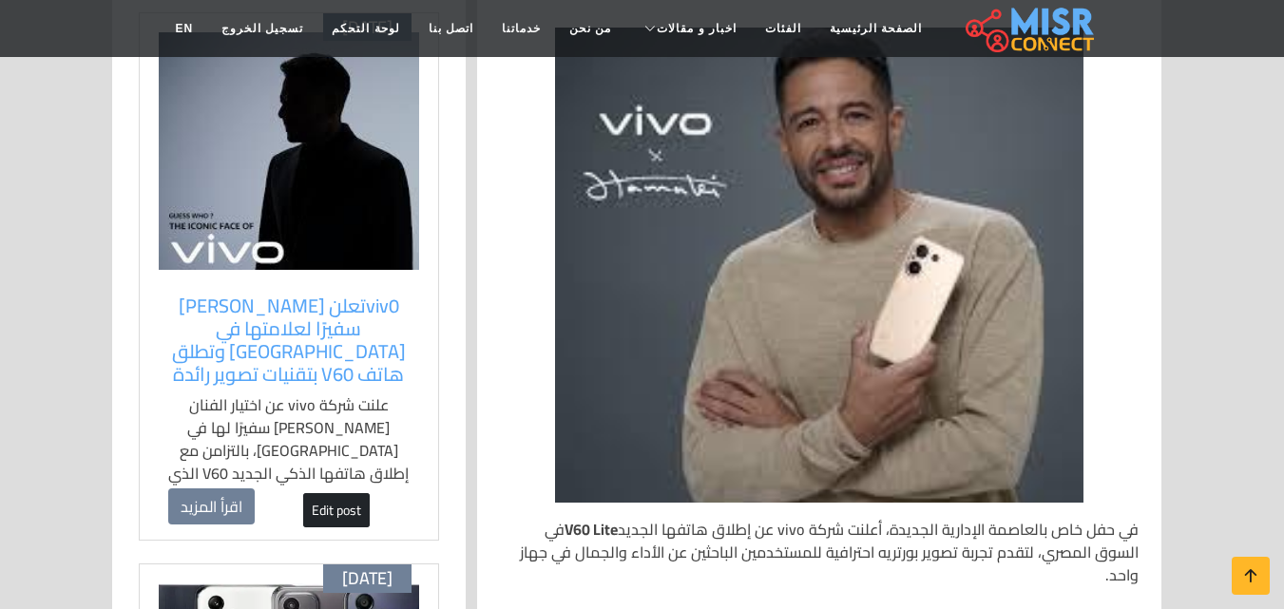
click at [371, 212] on img at bounding box center [289, 151] width 260 height 238
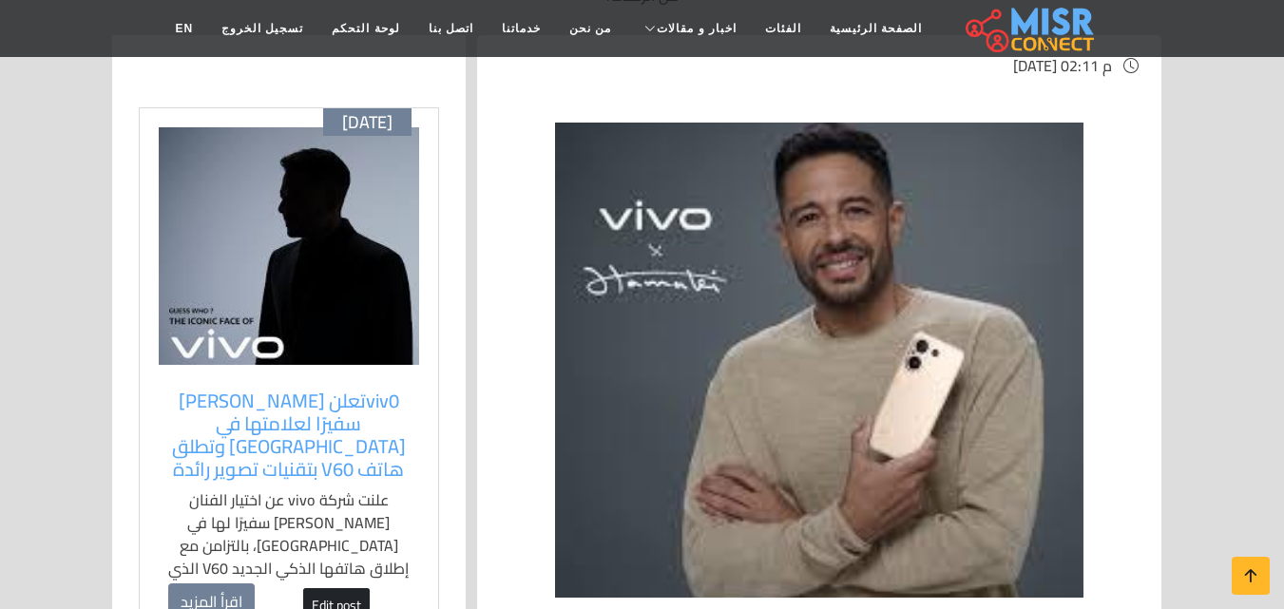
scroll to position [665, 0]
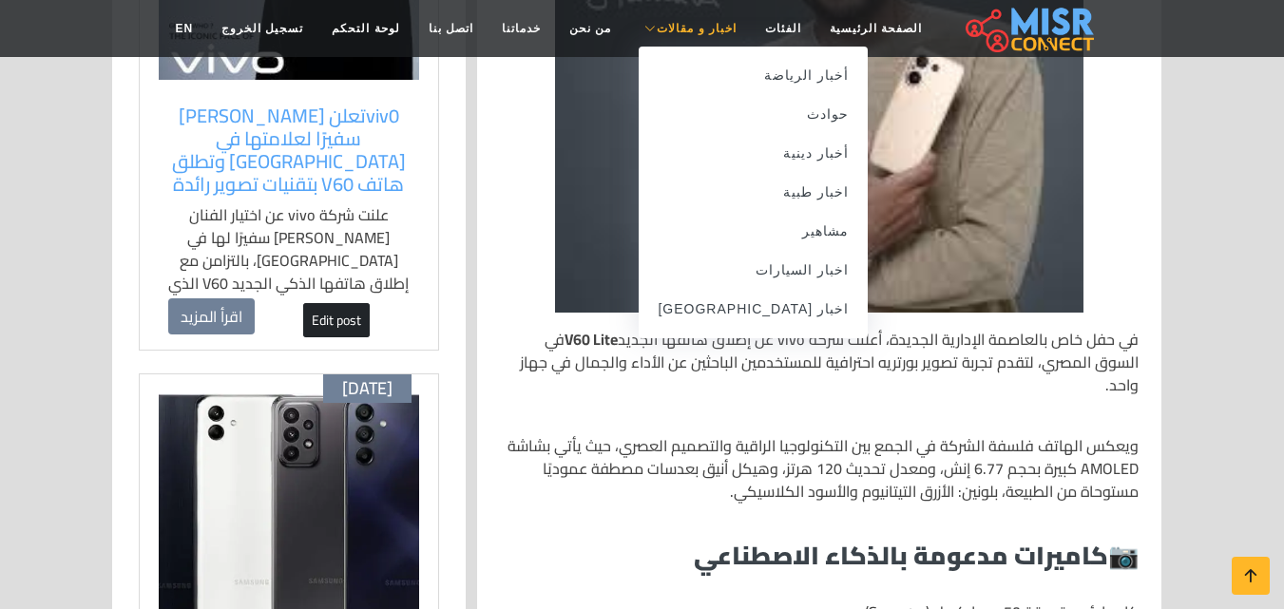
click at [671, 32] on span "اخبار و مقالات" at bounding box center [697, 28] width 80 height 17
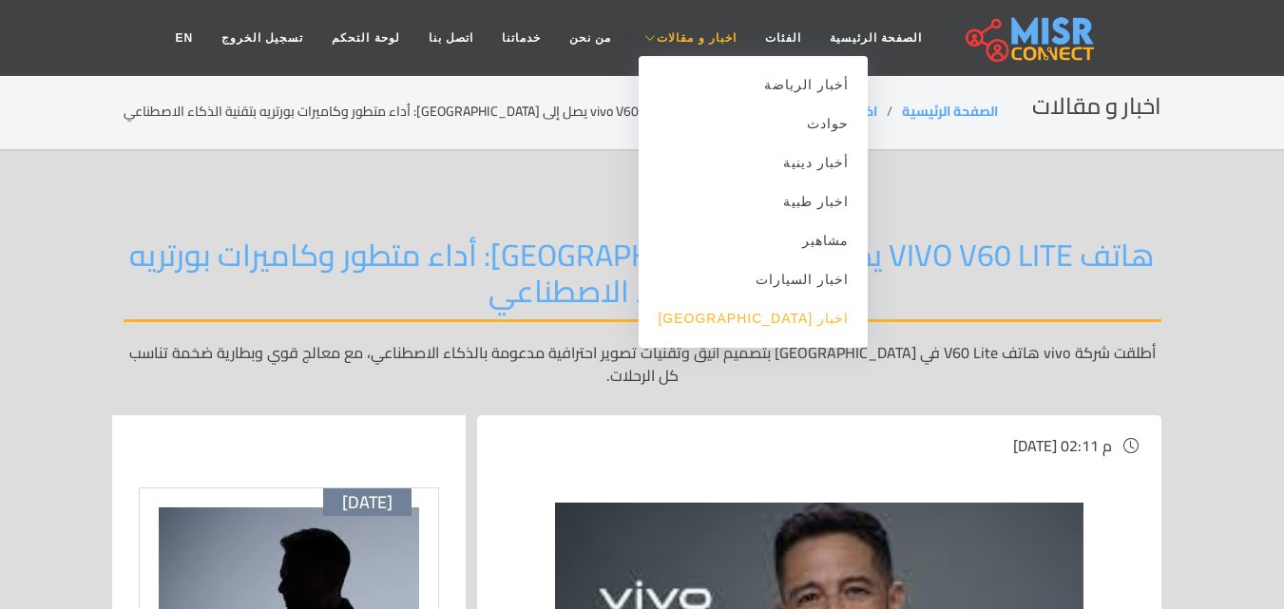
click at [765, 328] on link "اخبار [GEOGRAPHIC_DATA]" at bounding box center [753, 318] width 229 height 39
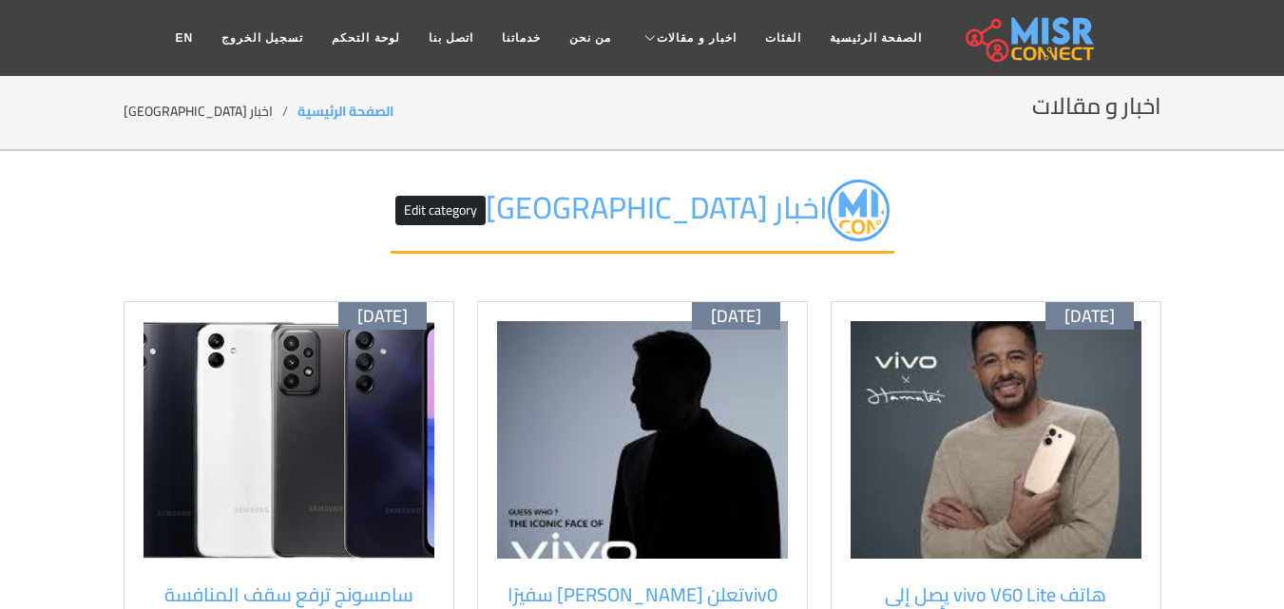
click at [706, 435] on img at bounding box center [642, 440] width 291 height 238
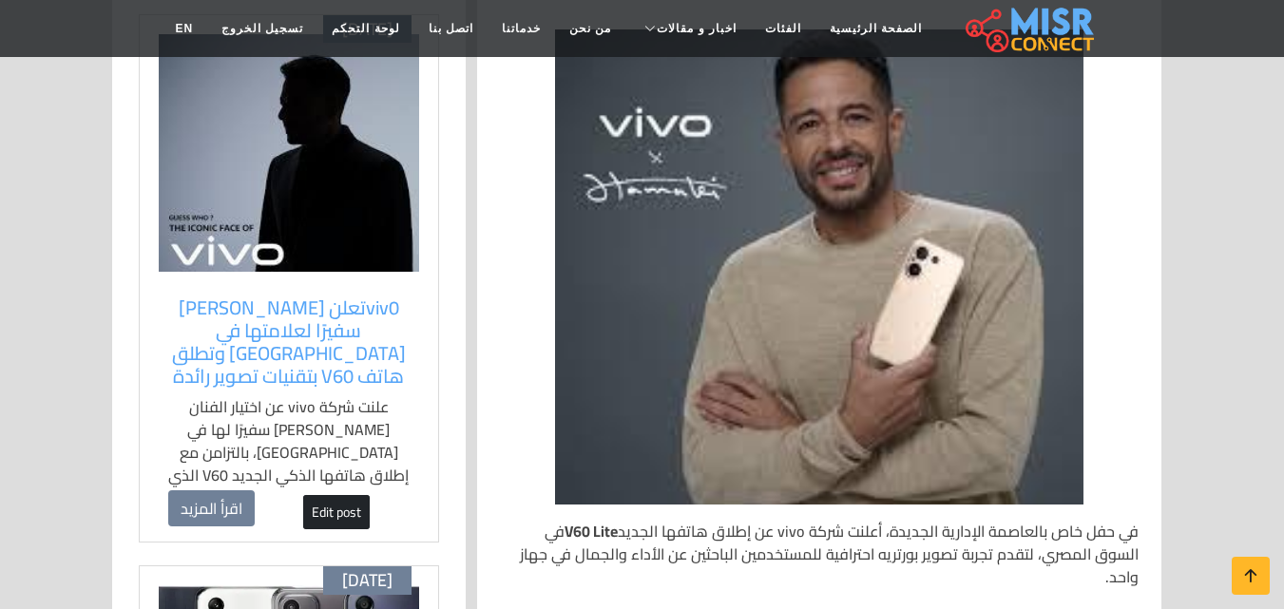
scroll to position [475, 0]
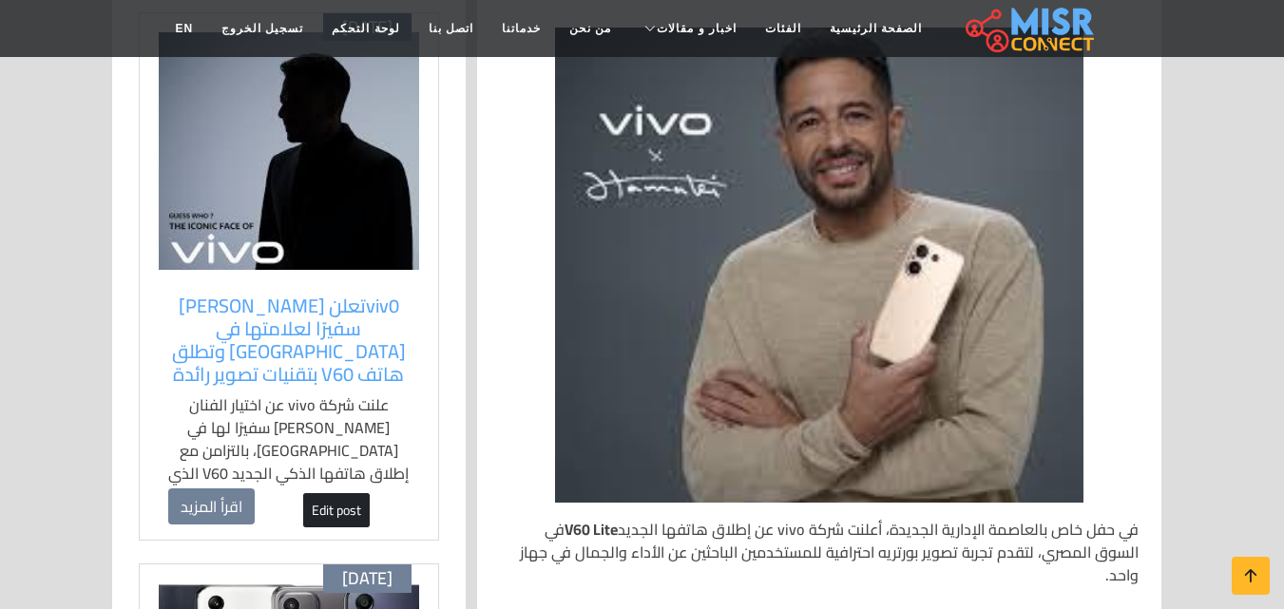
click at [391, 465] on div "[DATE] viv0تعلن [PERSON_NAME] سفيرًا لعلامتها في [GEOGRAPHIC_DATA] وتطلق هاتف V…" at bounding box center [289, 276] width 300 height 529
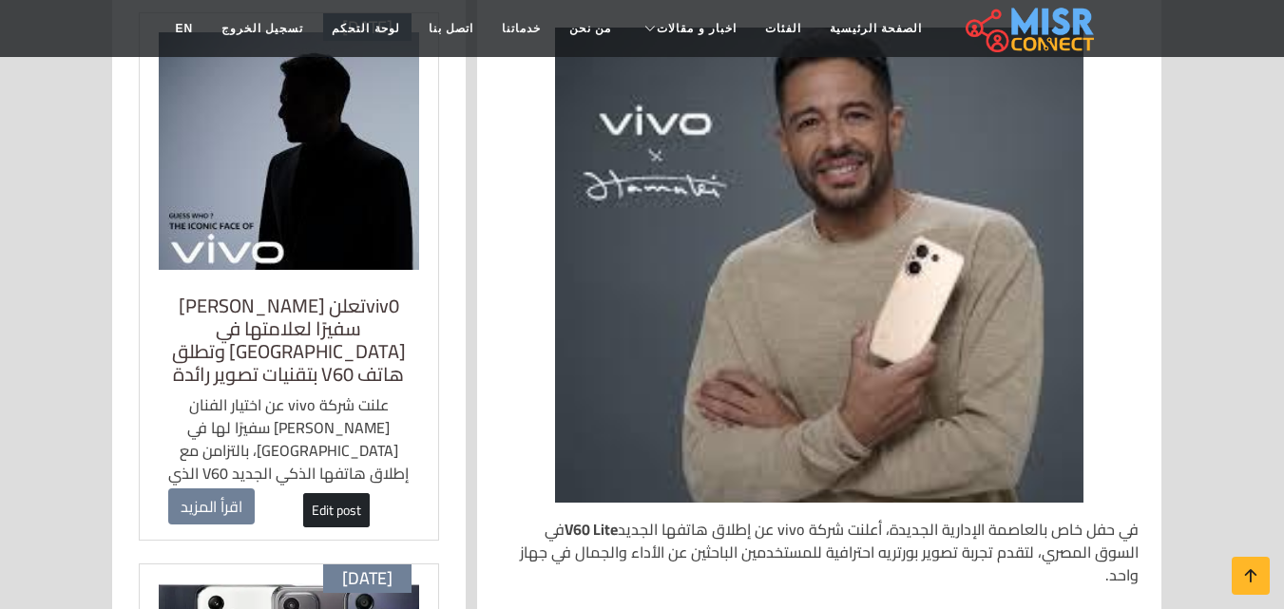
click at [361, 295] on h5 "viv0تعلن [PERSON_NAME] سفيرًا لعلامتها في [GEOGRAPHIC_DATA] وتطلق هاتف V60 بتقن…" at bounding box center [288, 340] width 241 height 91
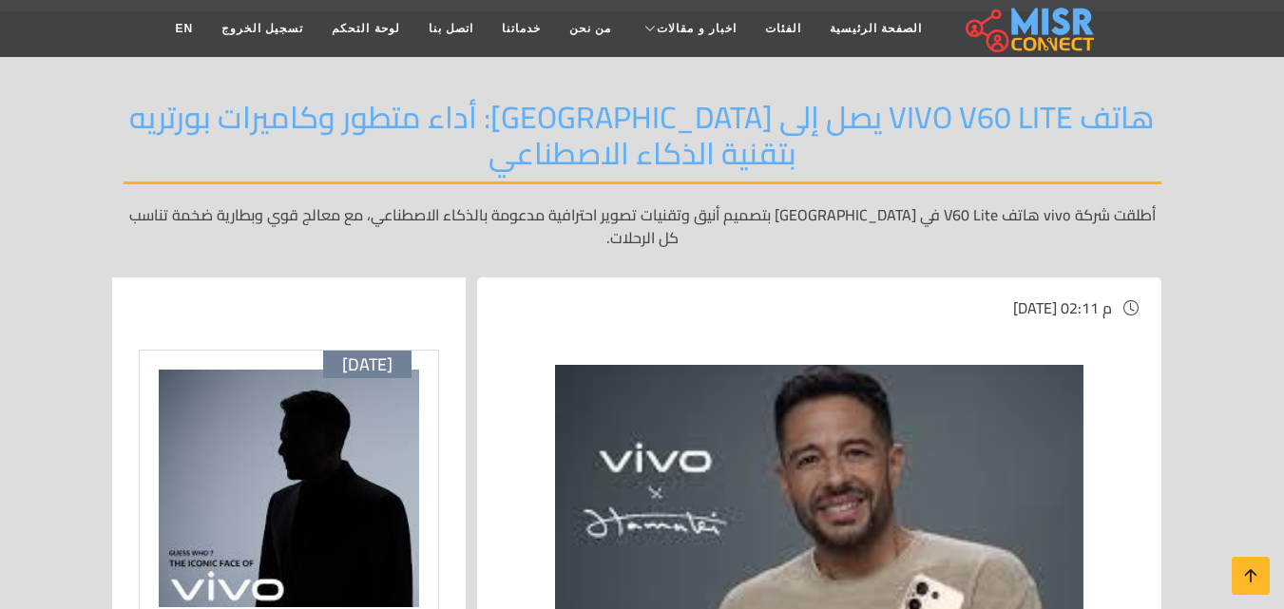
scroll to position [570, 0]
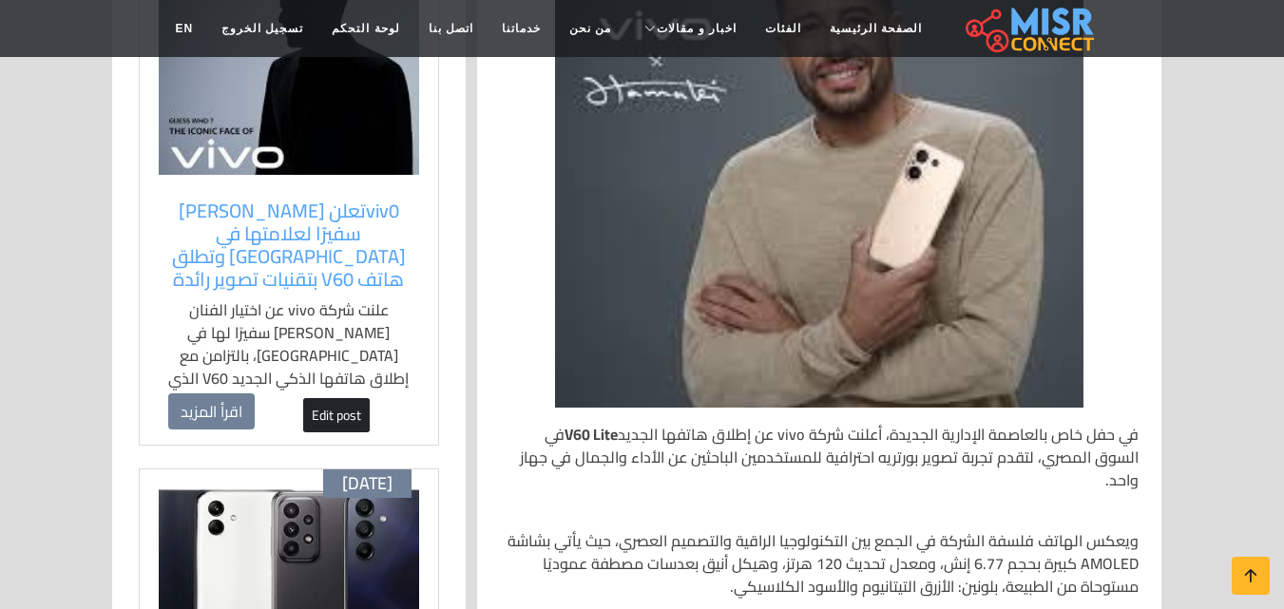
click at [419, 218] on div "[DATE] viv0تعلن [PERSON_NAME] سفيرًا لعلامتها في [GEOGRAPHIC_DATA] وتطلق هاتف V…" at bounding box center [289, 181] width 300 height 529
click at [372, 112] on img at bounding box center [289, 56] width 260 height 238
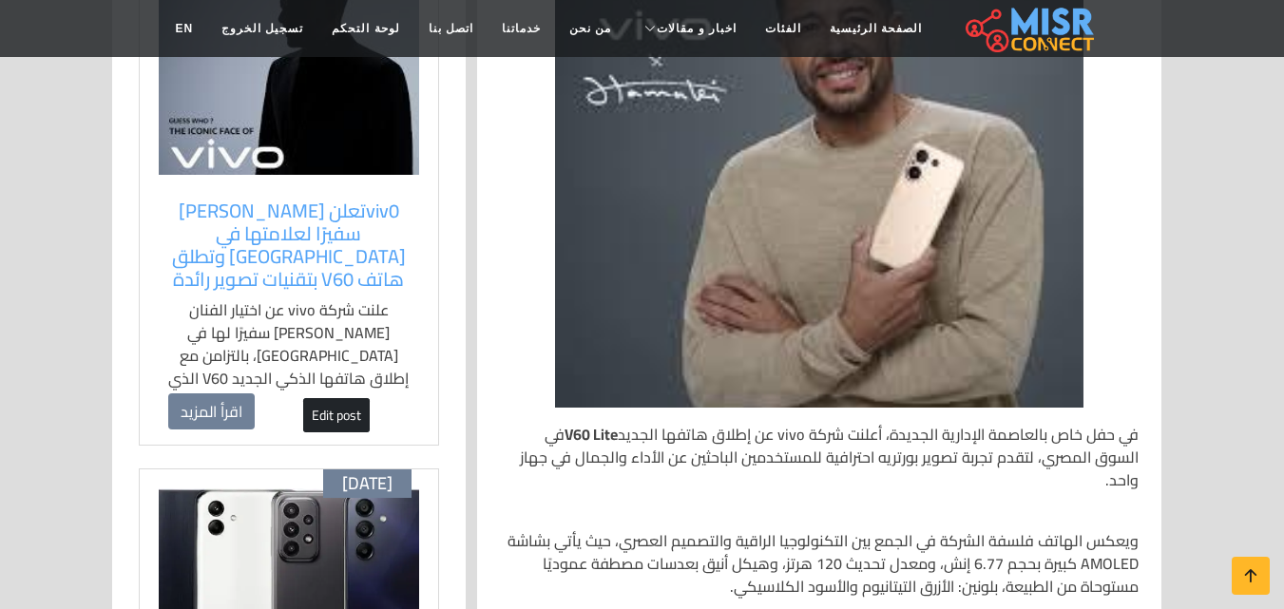
click at [372, 112] on img at bounding box center [289, 56] width 260 height 238
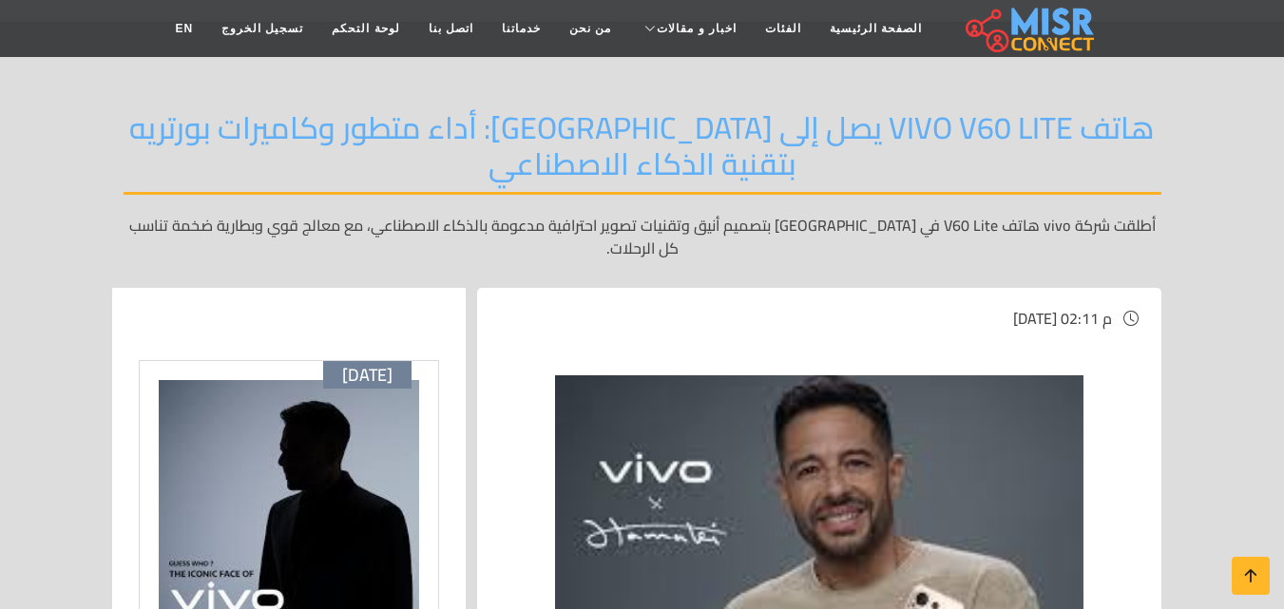
scroll to position [95, 0]
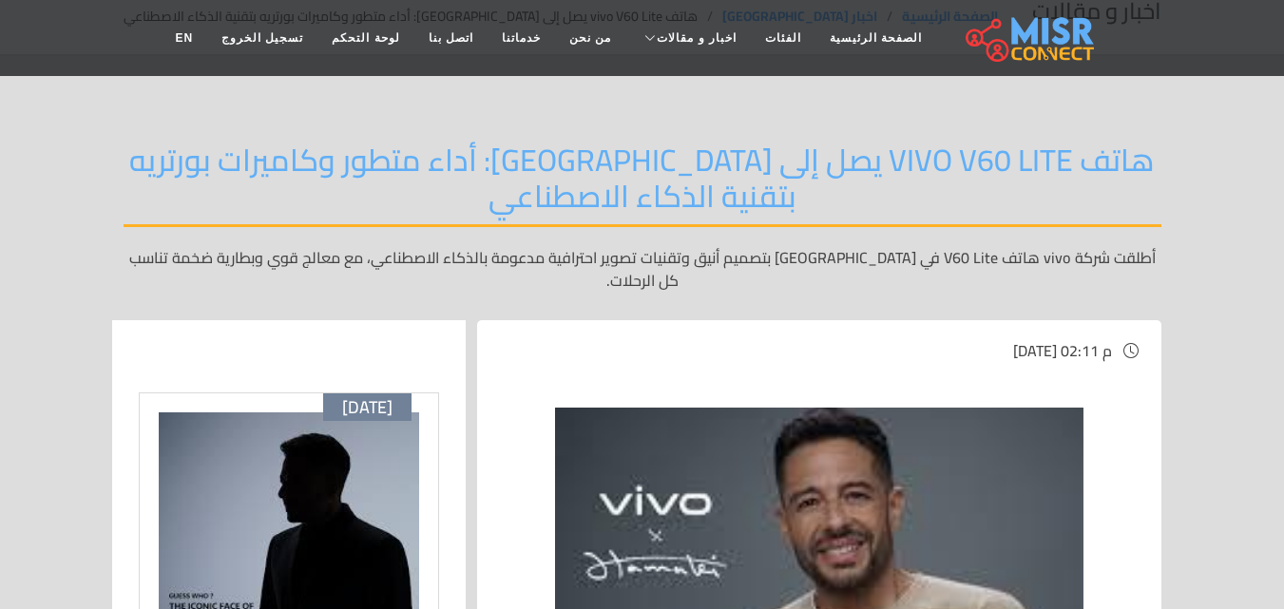
click at [246, 530] on img at bounding box center [289, 532] width 260 height 238
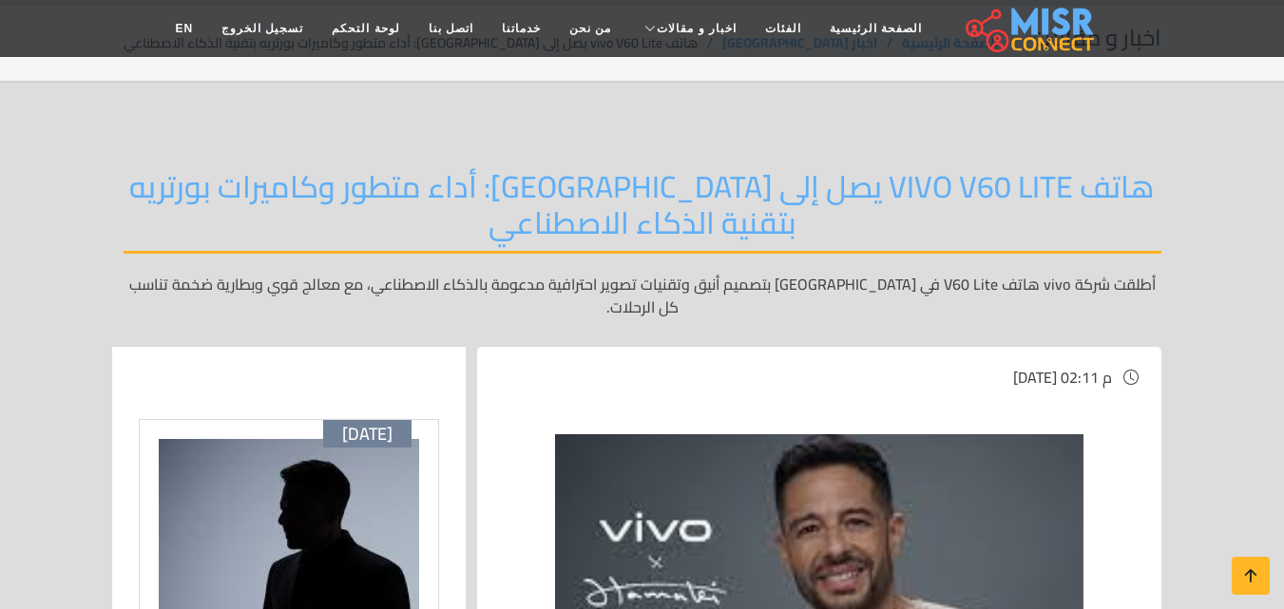
scroll to position [190, 0]
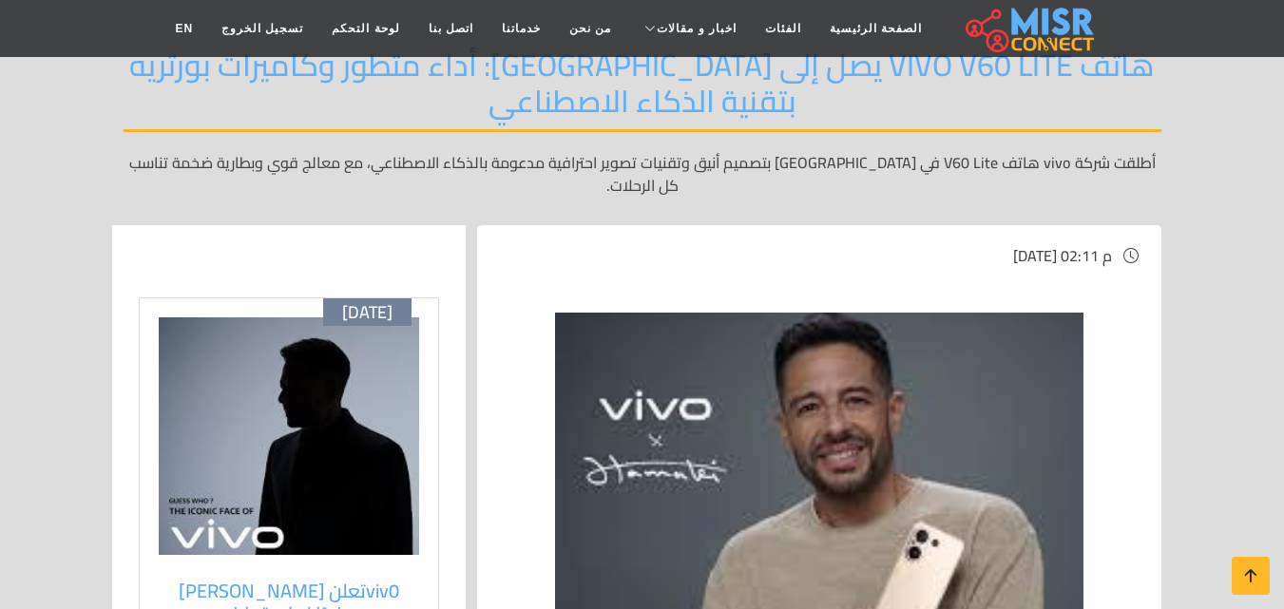
click at [828, 555] on img at bounding box center [819, 550] width 529 height 475
click at [282, 472] on img at bounding box center [289, 436] width 260 height 238
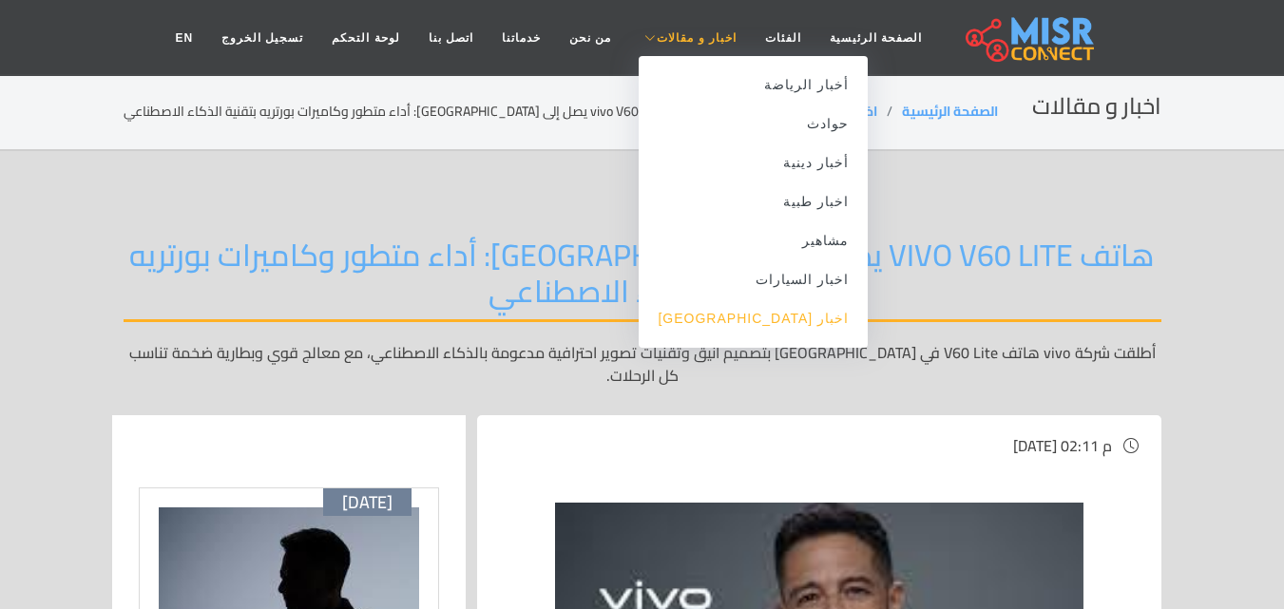
click at [783, 318] on link "اخبار [GEOGRAPHIC_DATA]" at bounding box center [753, 318] width 229 height 39
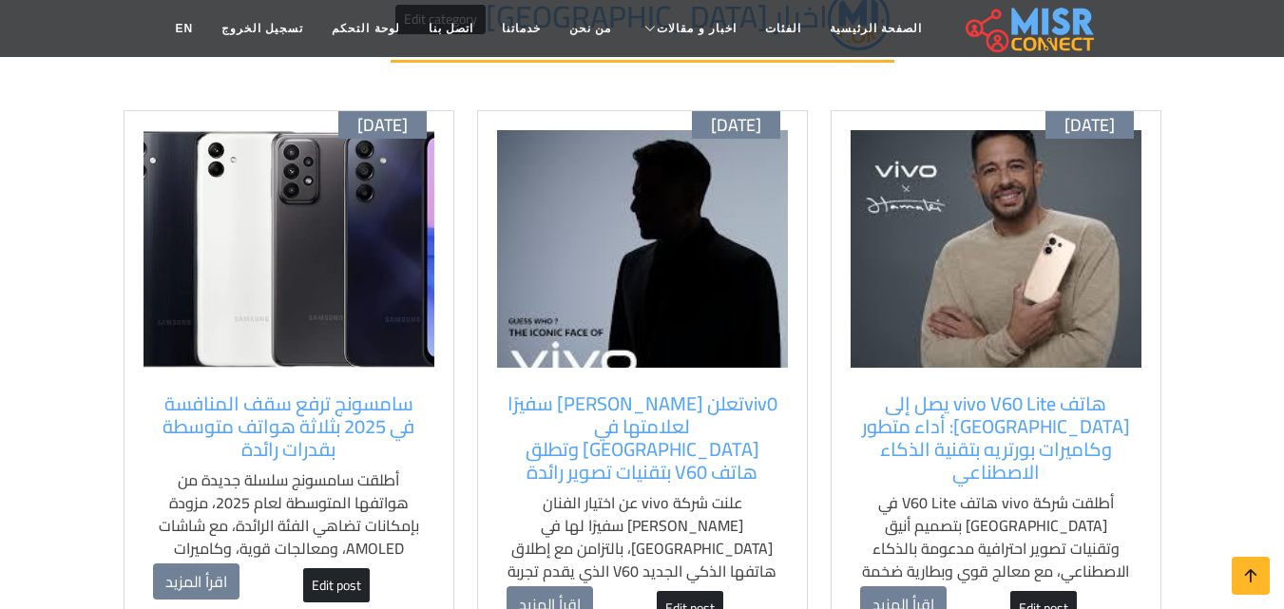
scroll to position [190, 0]
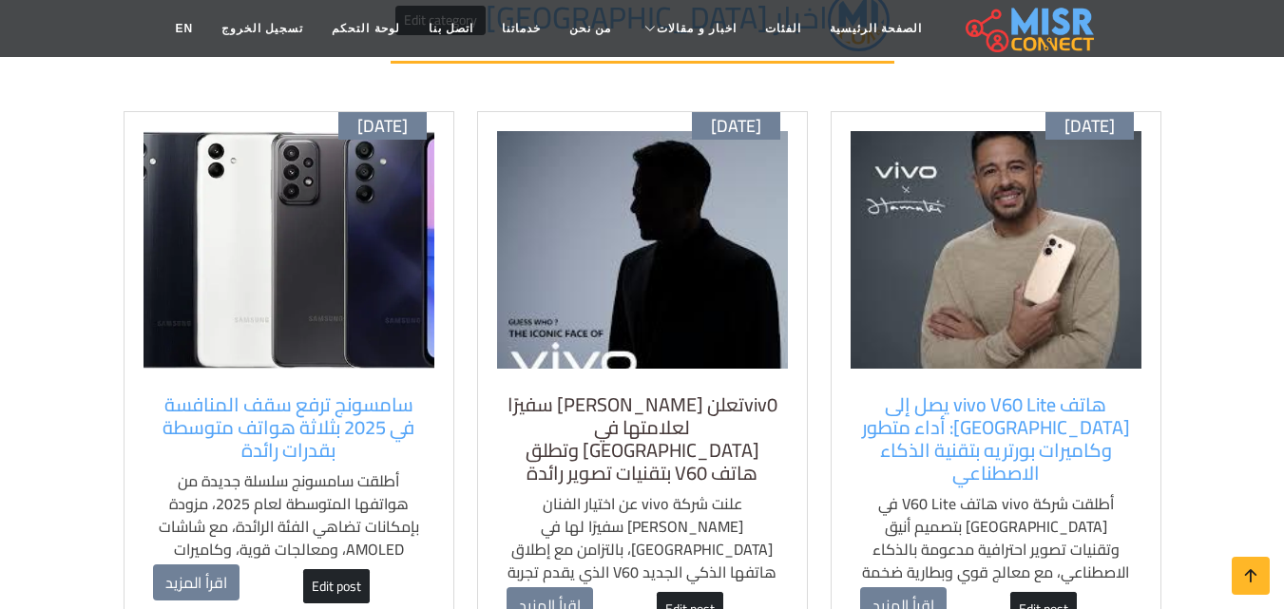
click at [775, 457] on h5 "viv0تعلن [PERSON_NAME] سفيرًا لعلامتها في [GEOGRAPHIC_DATA] وتطلق هاتف V60 بتقن…" at bounding box center [643, 439] width 272 height 91
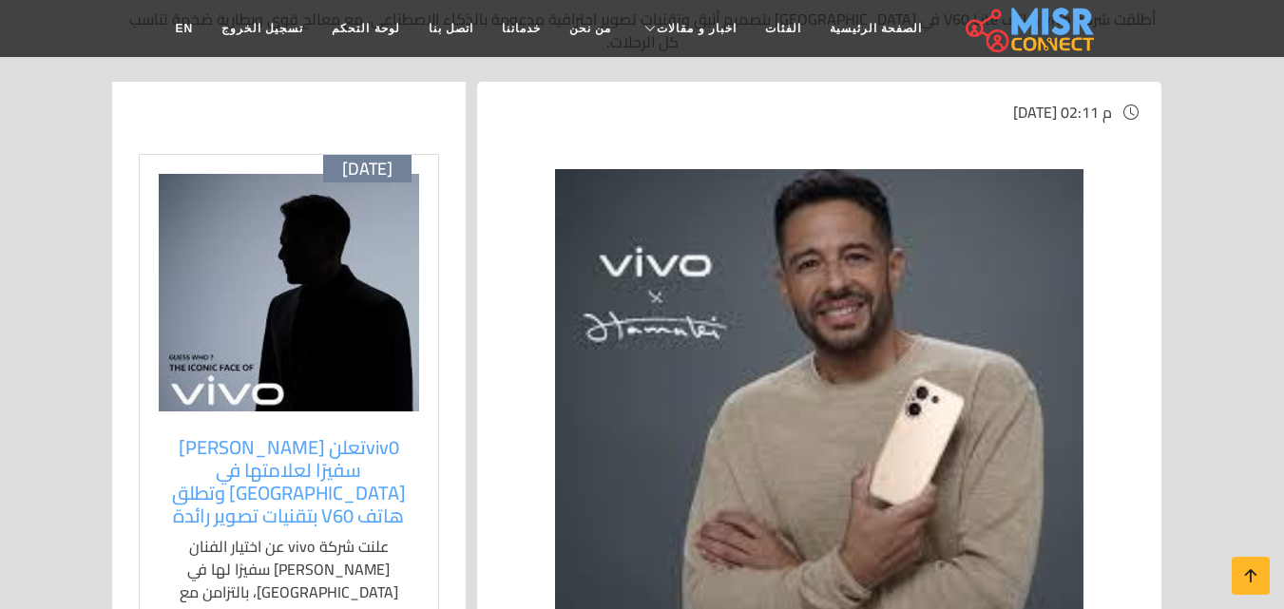
scroll to position [285, 0]
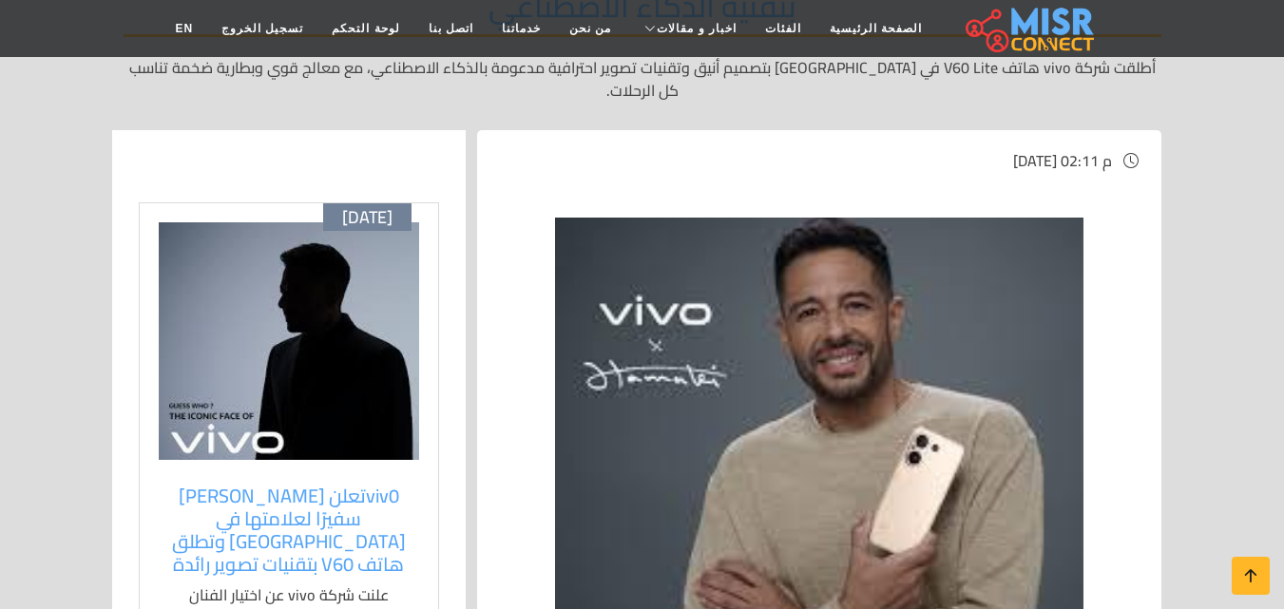
click at [337, 341] on img at bounding box center [289, 341] width 260 height 238
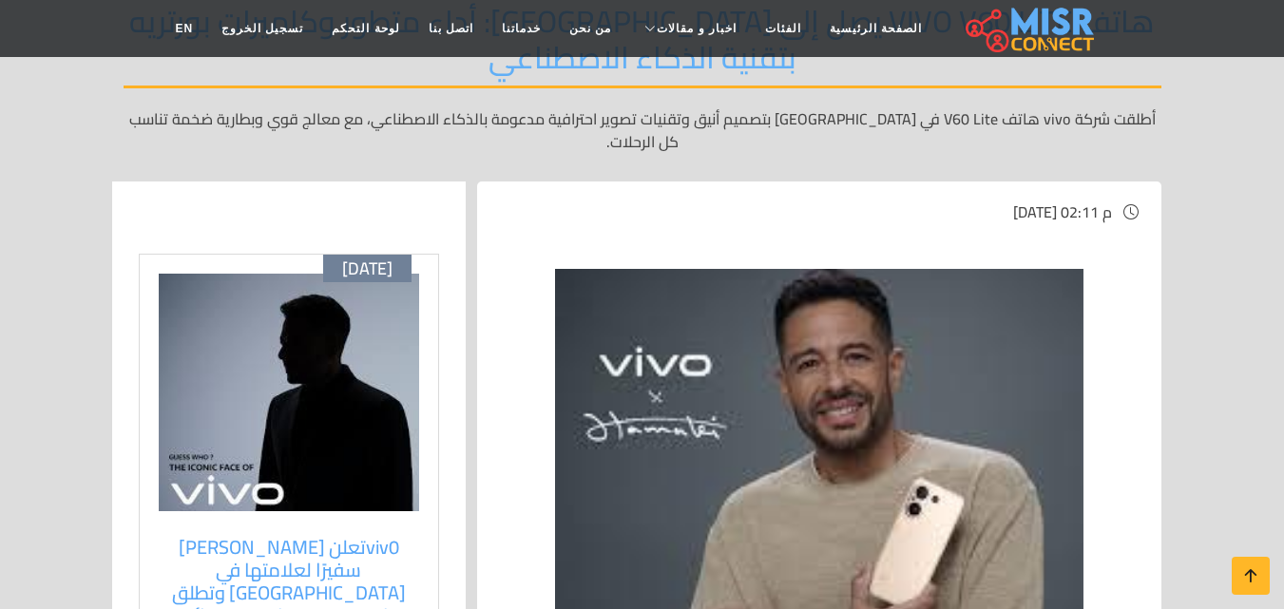
scroll to position [285, 0]
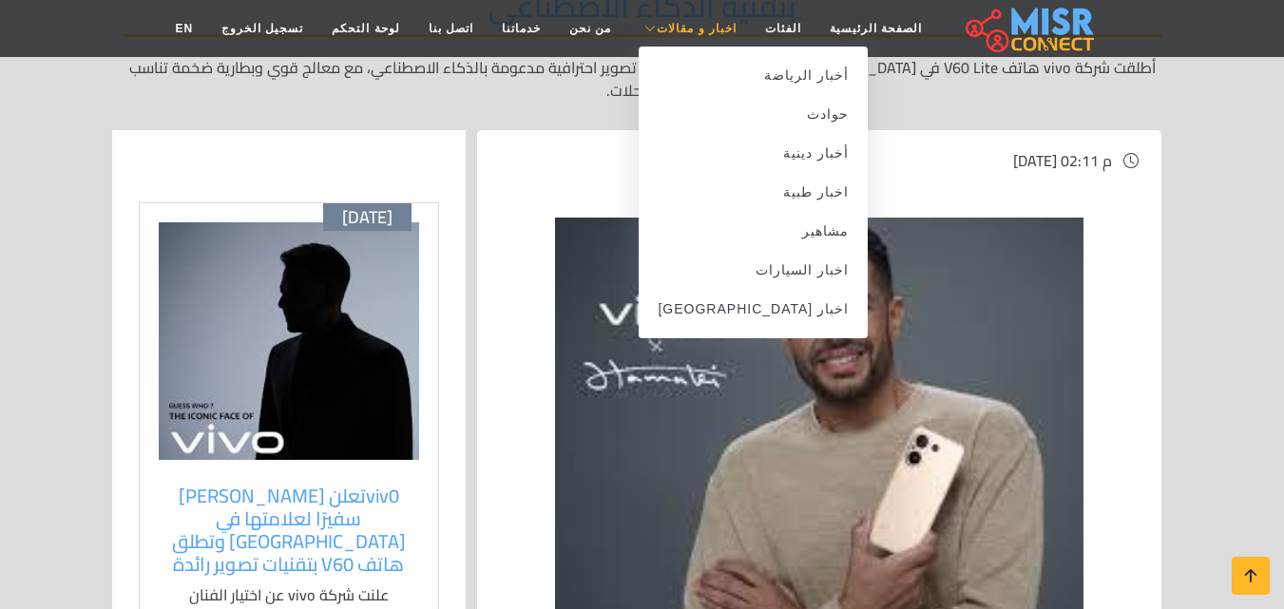
click at [700, 26] on span "اخبار و مقالات" at bounding box center [697, 28] width 80 height 17
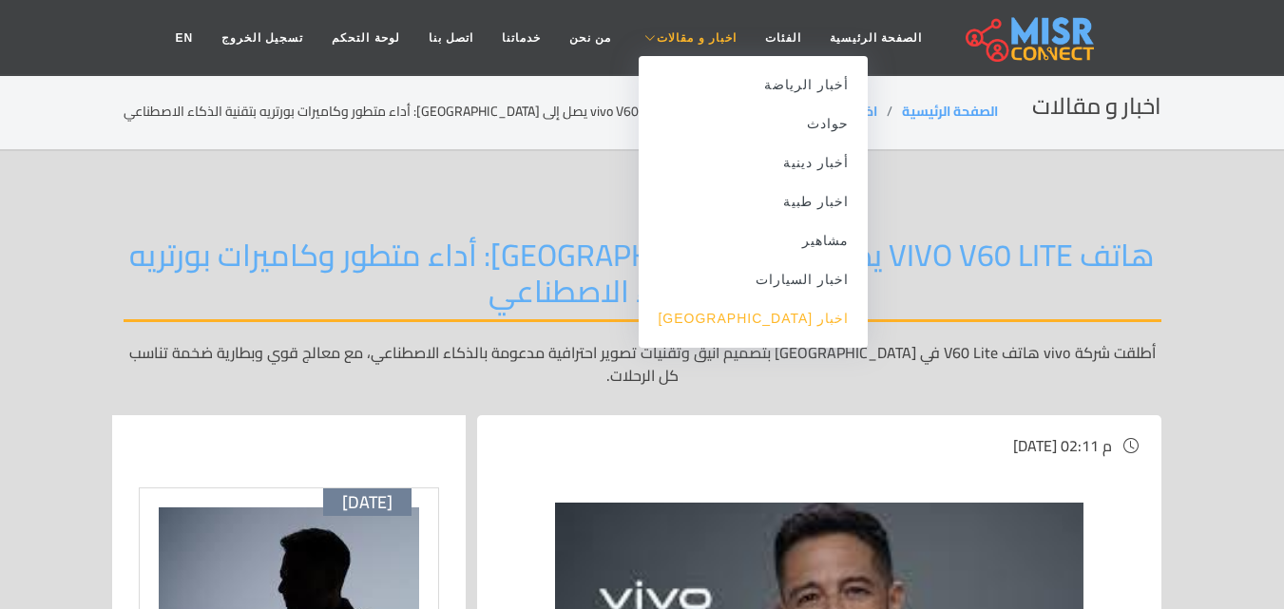
click at [772, 324] on link "اخبار [GEOGRAPHIC_DATA]" at bounding box center [753, 318] width 229 height 39
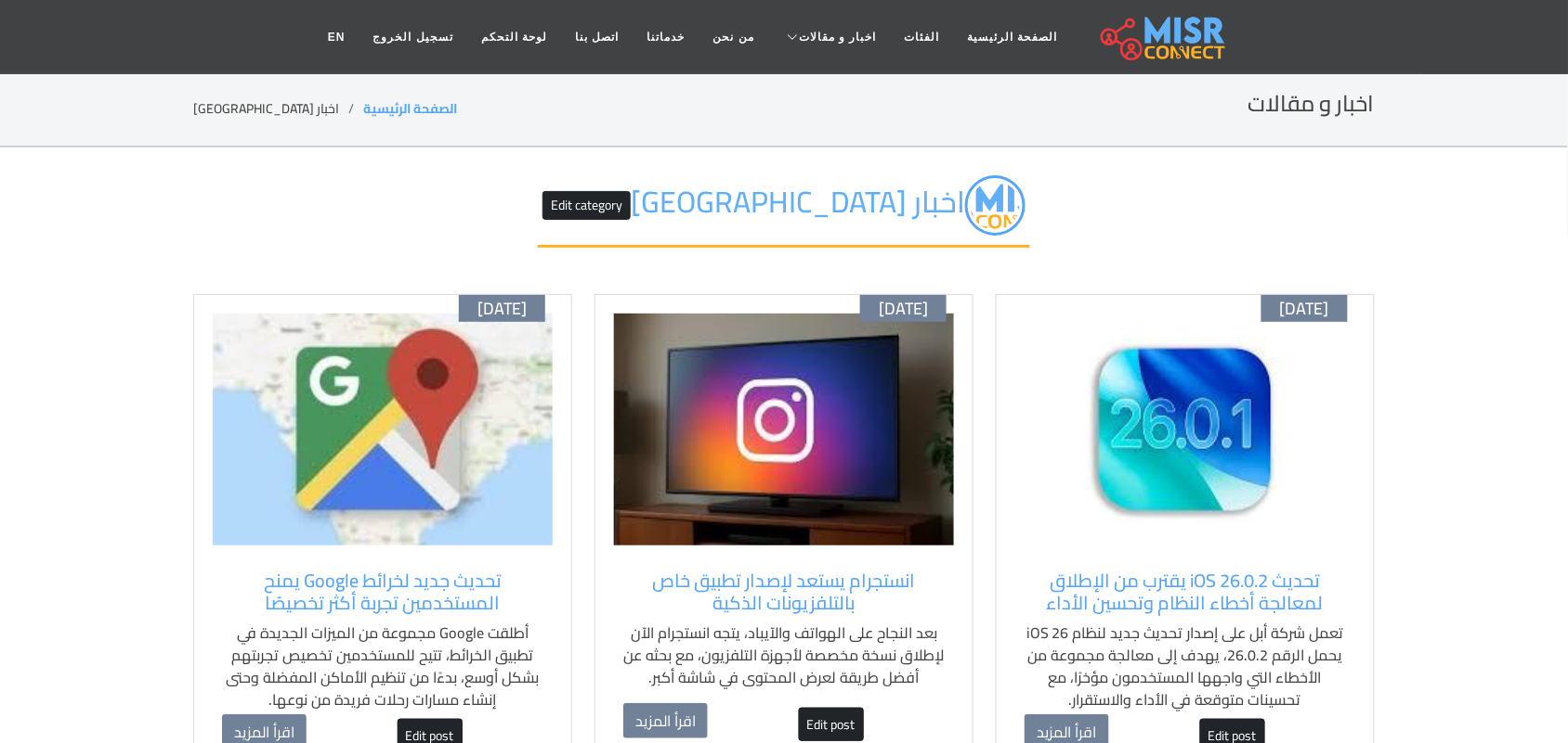
click at [1156, 492] on img at bounding box center [1185, 430] width 340 height 232
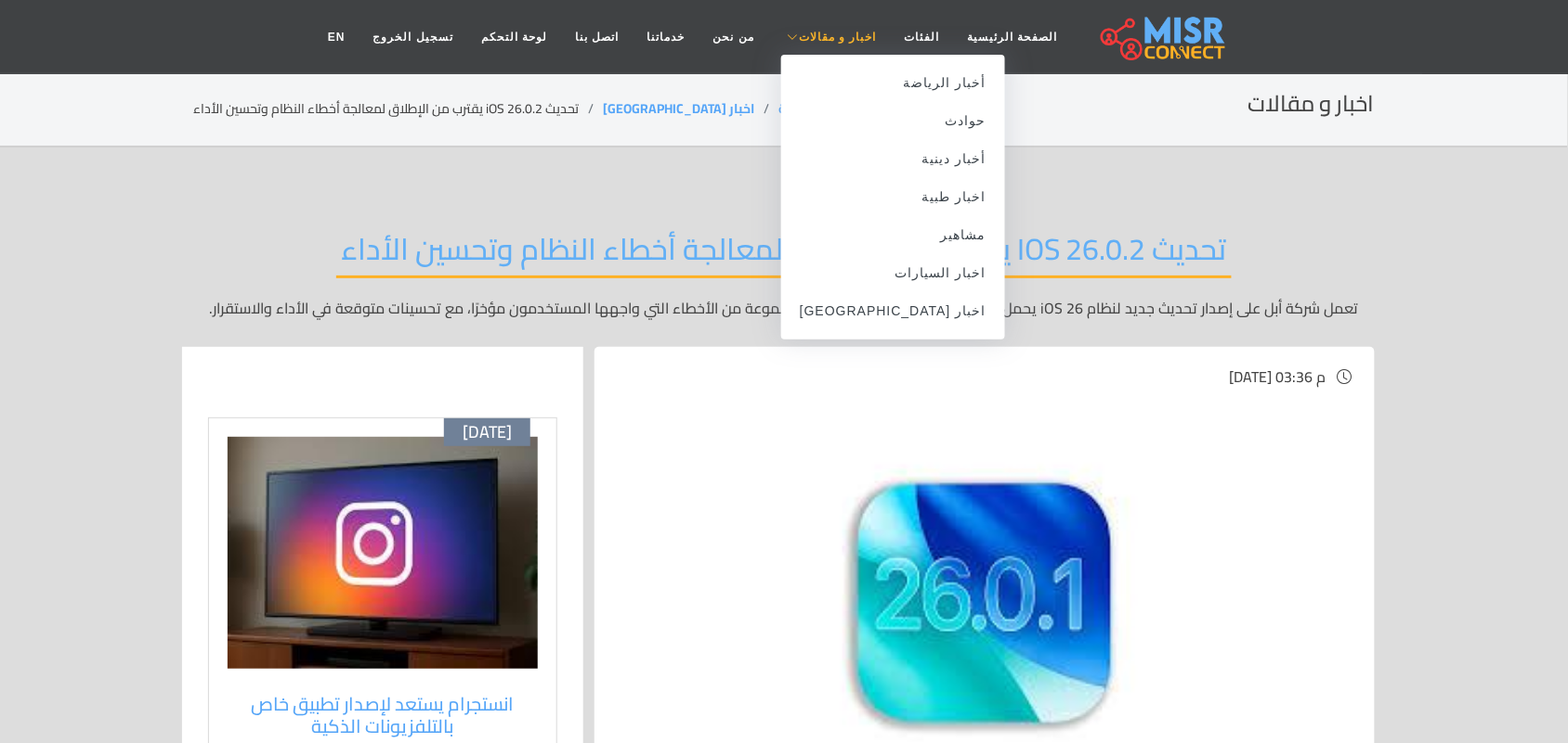
click at [831, 47] on link "اخبار و مقالات" at bounding box center [828, 37] width 122 height 35
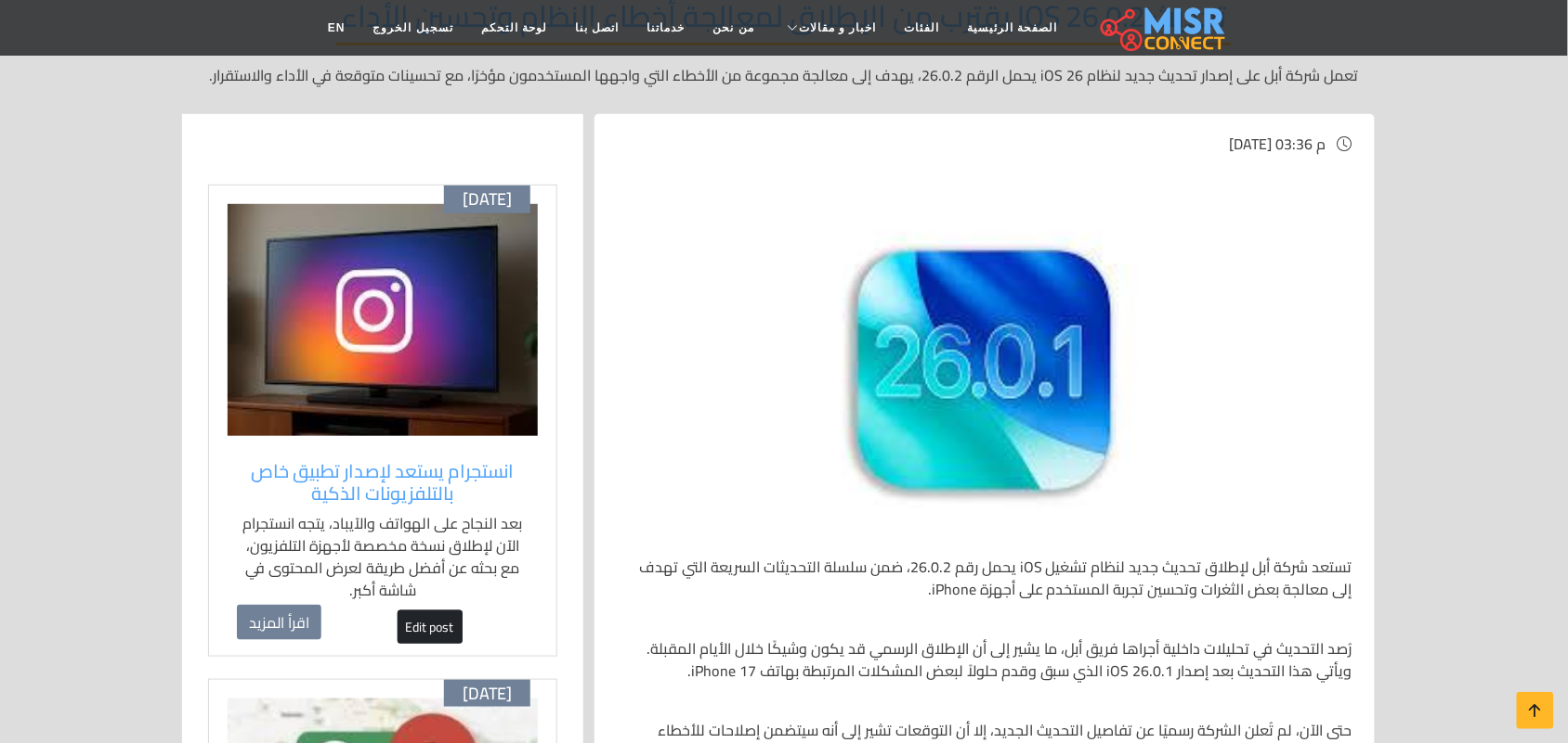
scroll to position [232, 0]
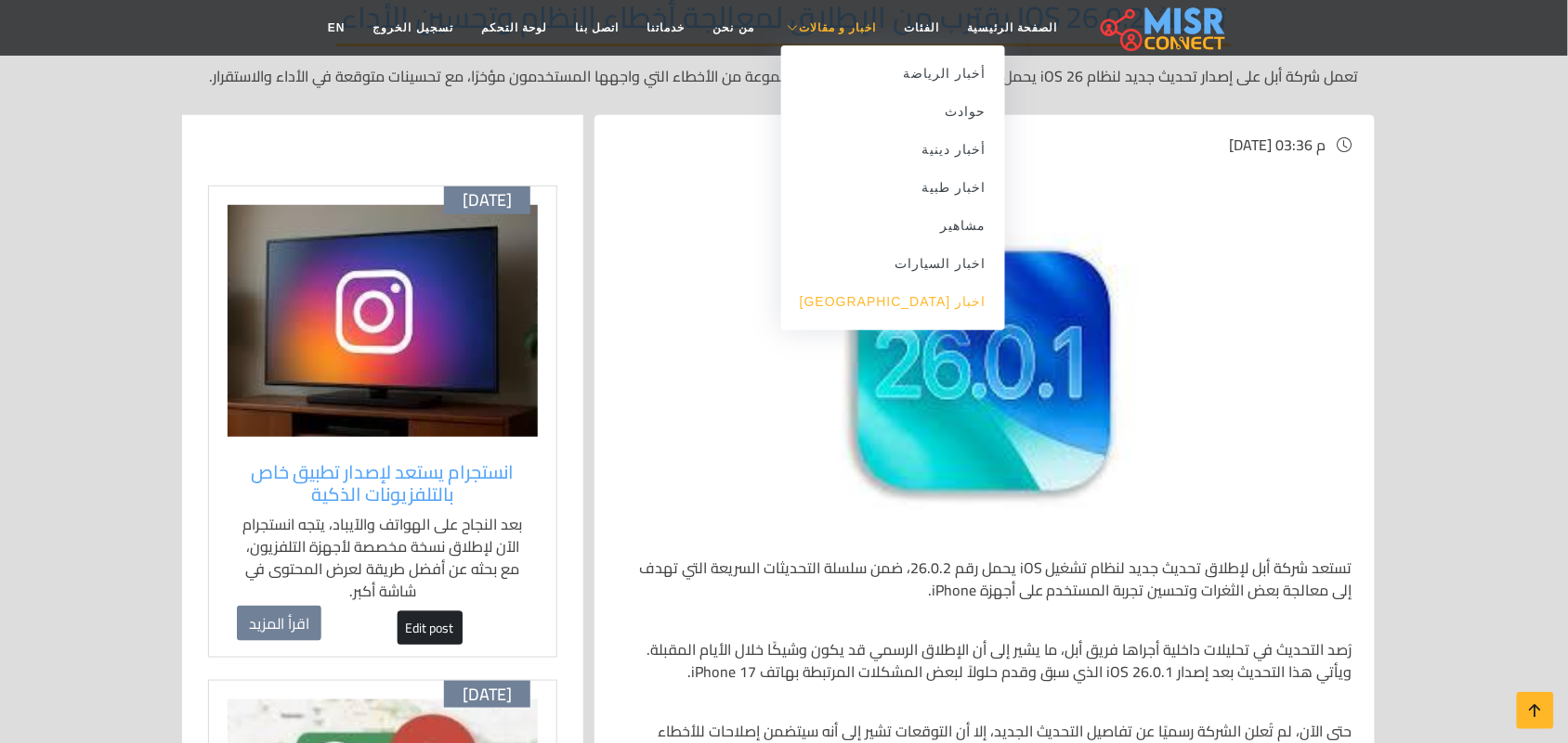
click at [907, 304] on link "اخبار [GEOGRAPHIC_DATA]" at bounding box center [892, 302] width 224 height 38
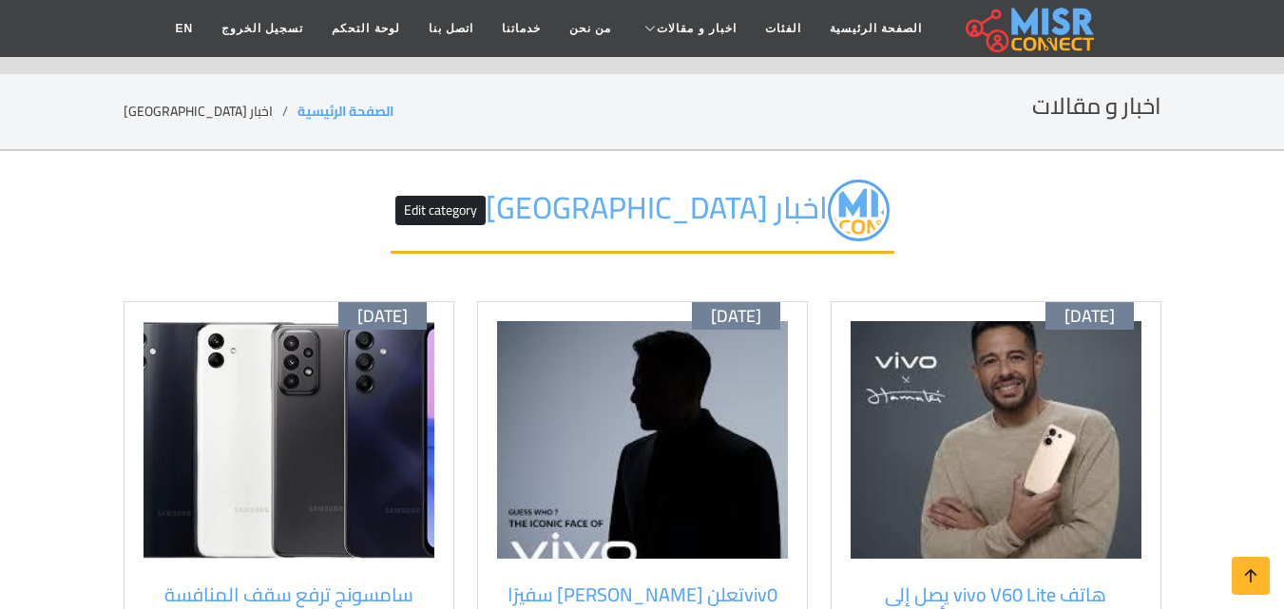
scroll to position [304, 0]
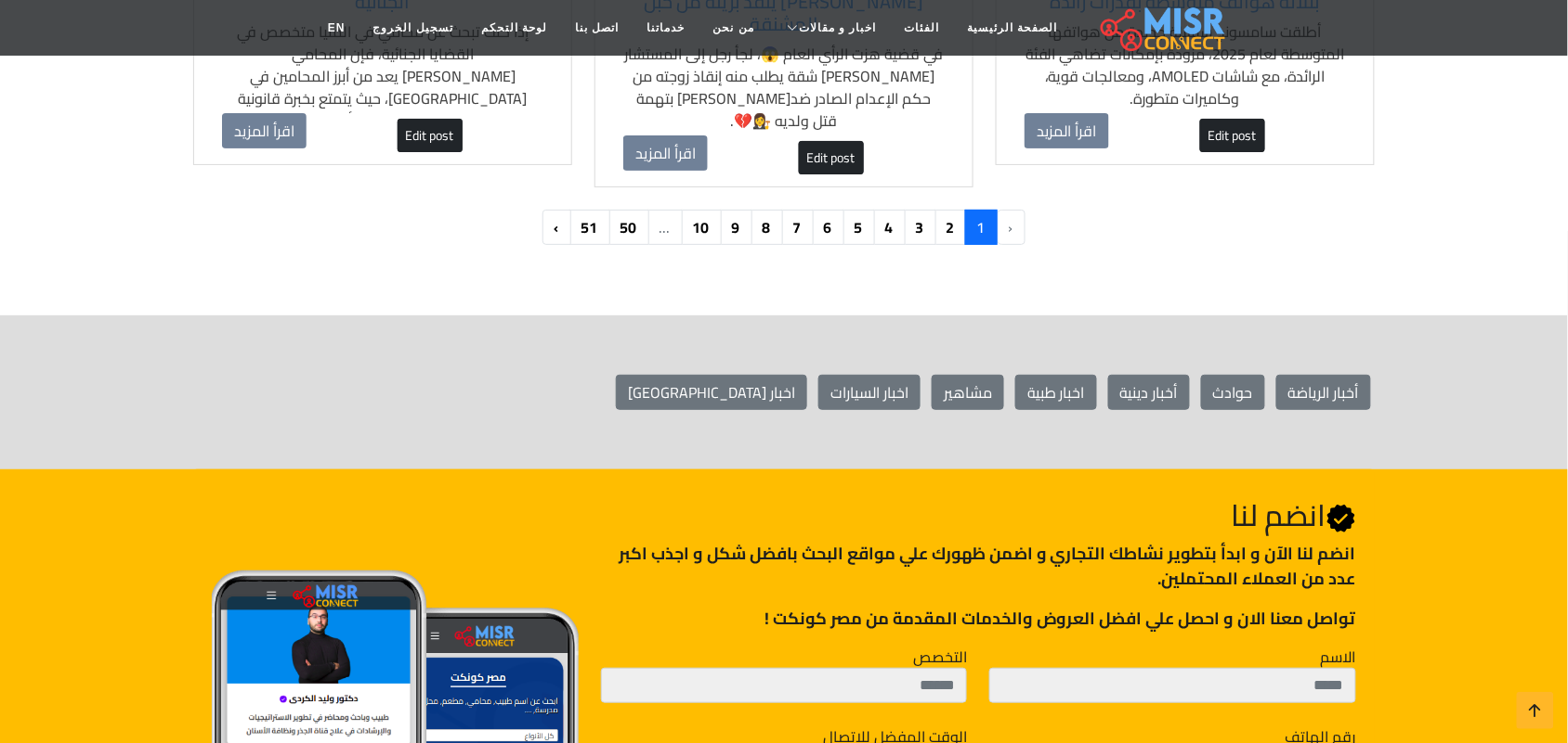
scroll to position [2205, 0]
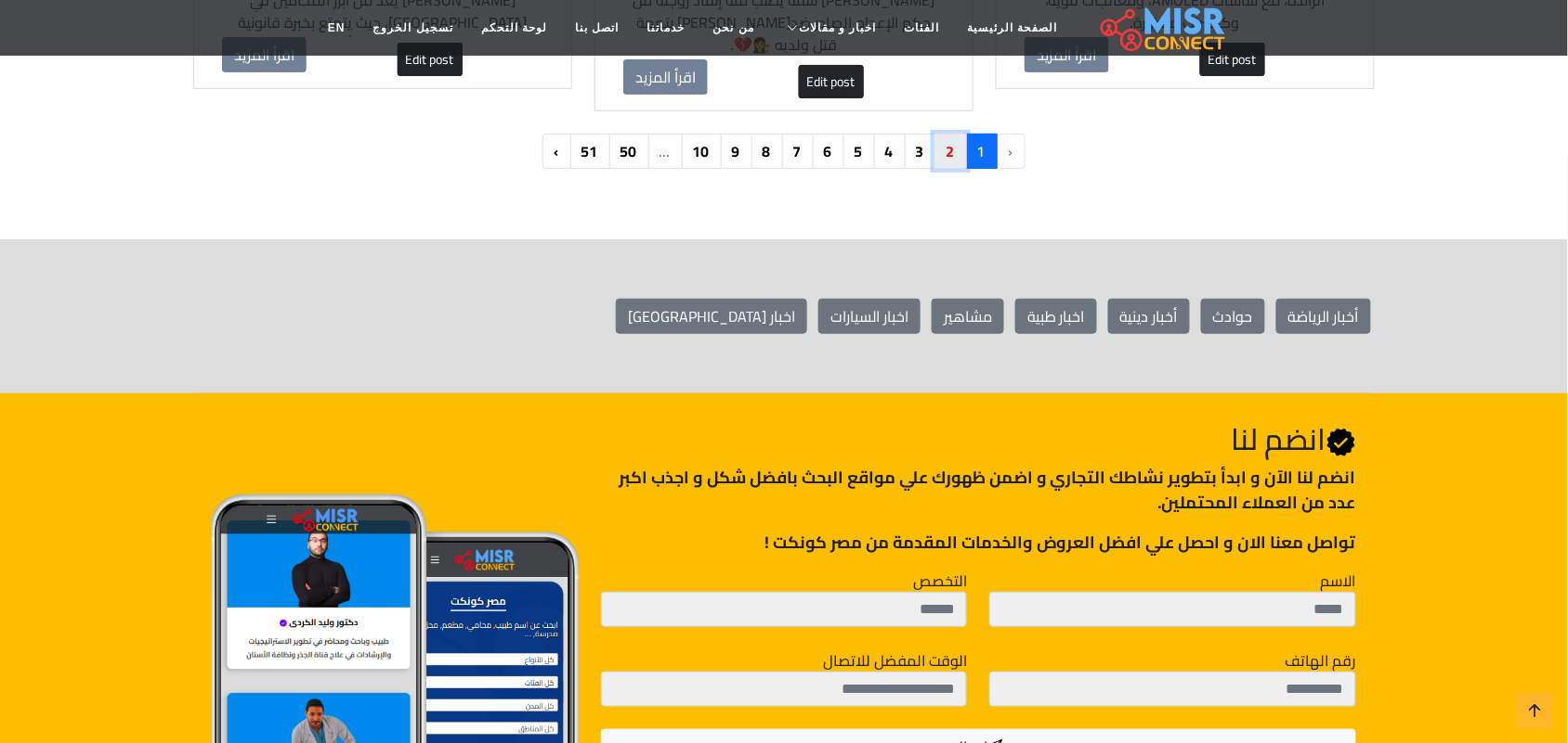
click at [945, 134] on link "2" at bounding box center [950, 151] width 32 height 35
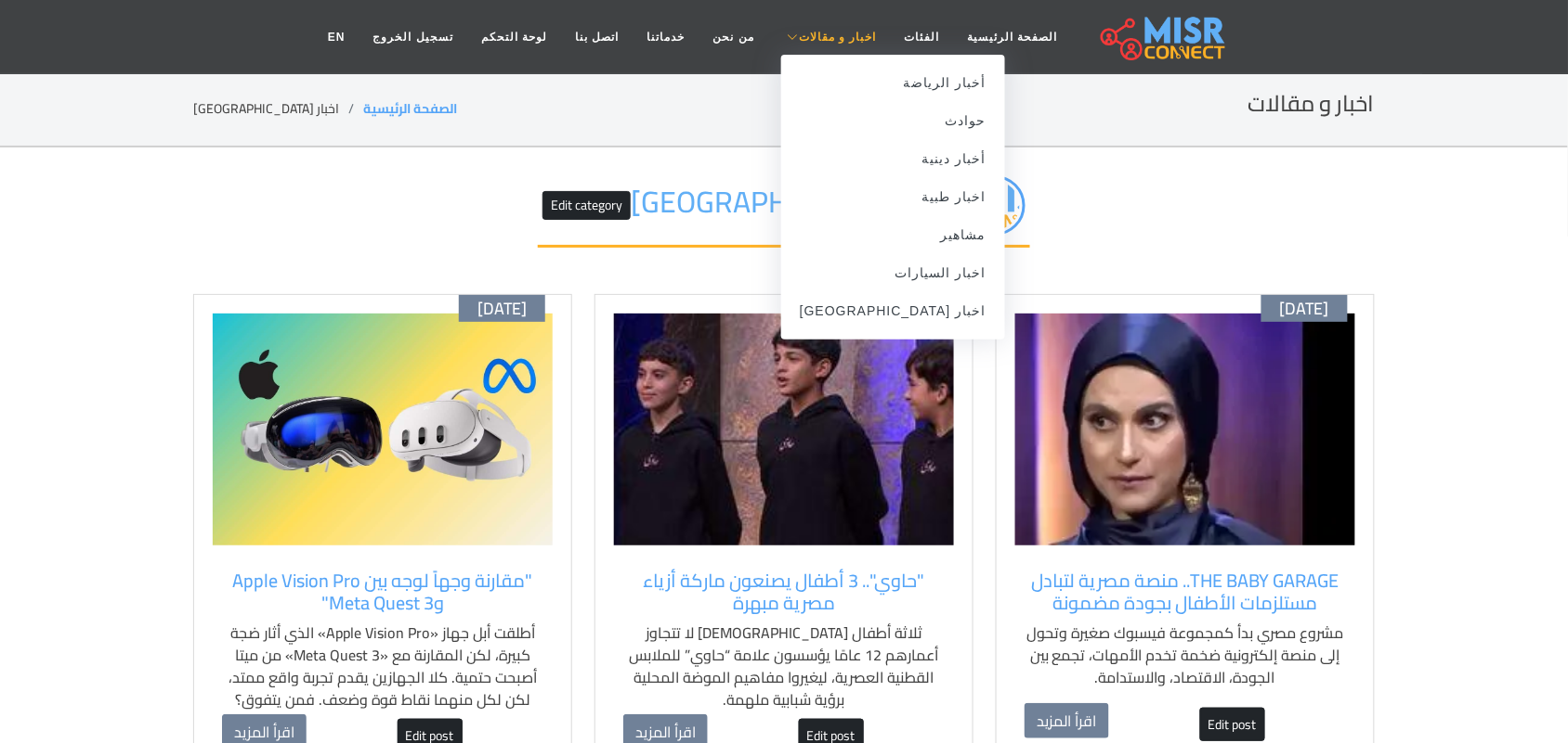
click at [826, 32] on span "اخبار و مقالات" at bounding box center [837, 36] width 78 height 17
click at [902, 313] on link "اخبار [GEOGRAPHIC_DATA]" at bounding box center [892, 310] width 224 height 38
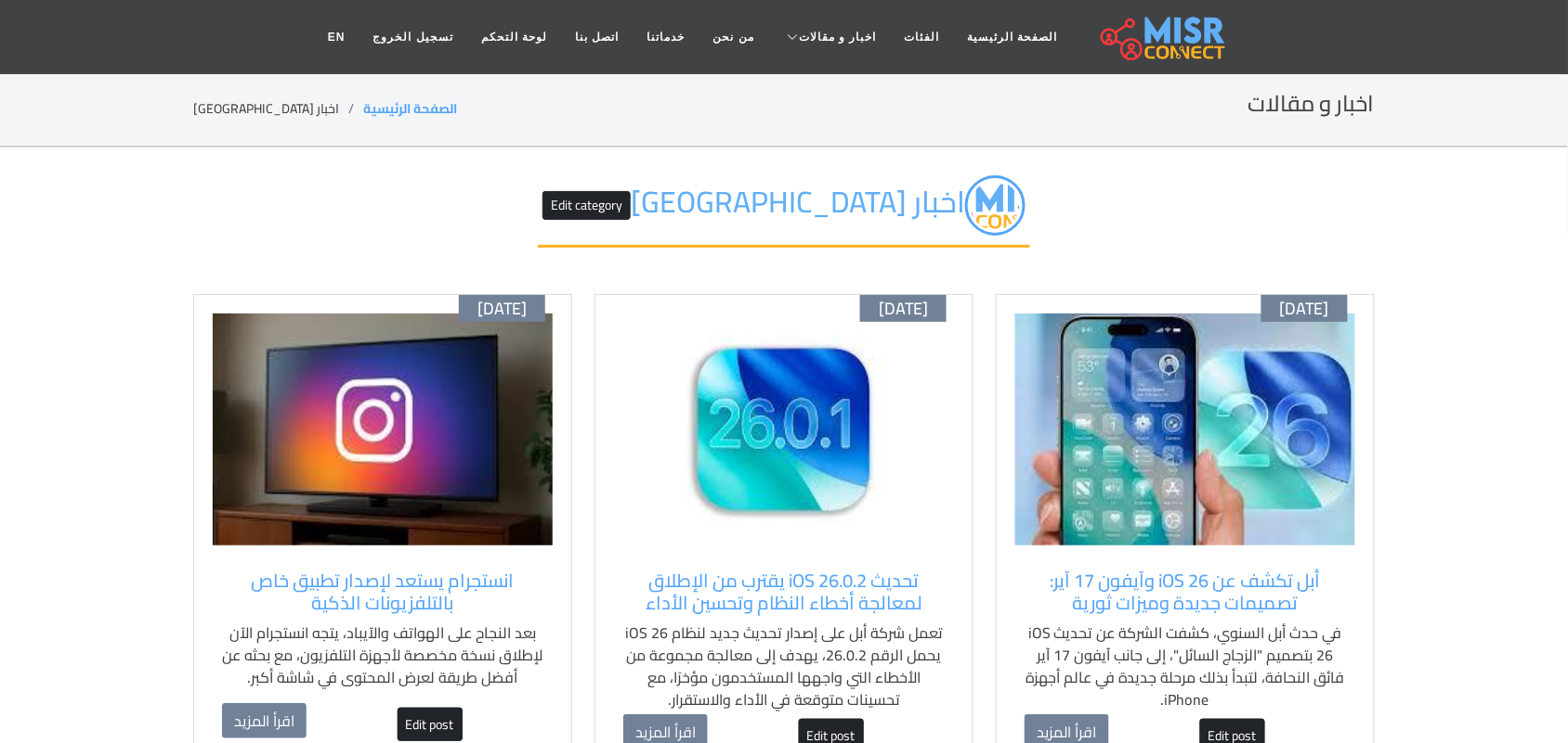
click at [1334, 409] on img at bounding box center [1185, 430] width 340 height 232
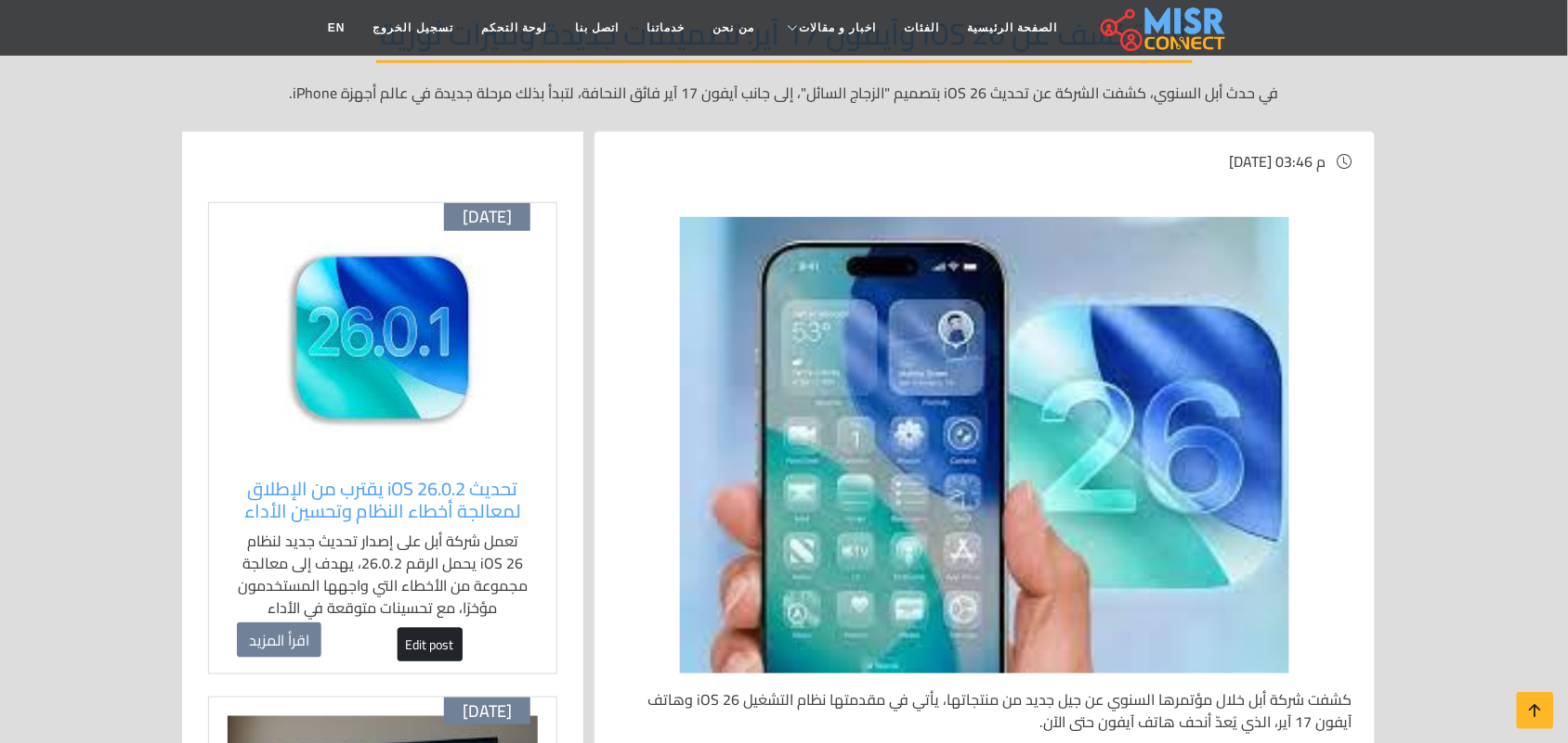
scroll to position [232, 0]
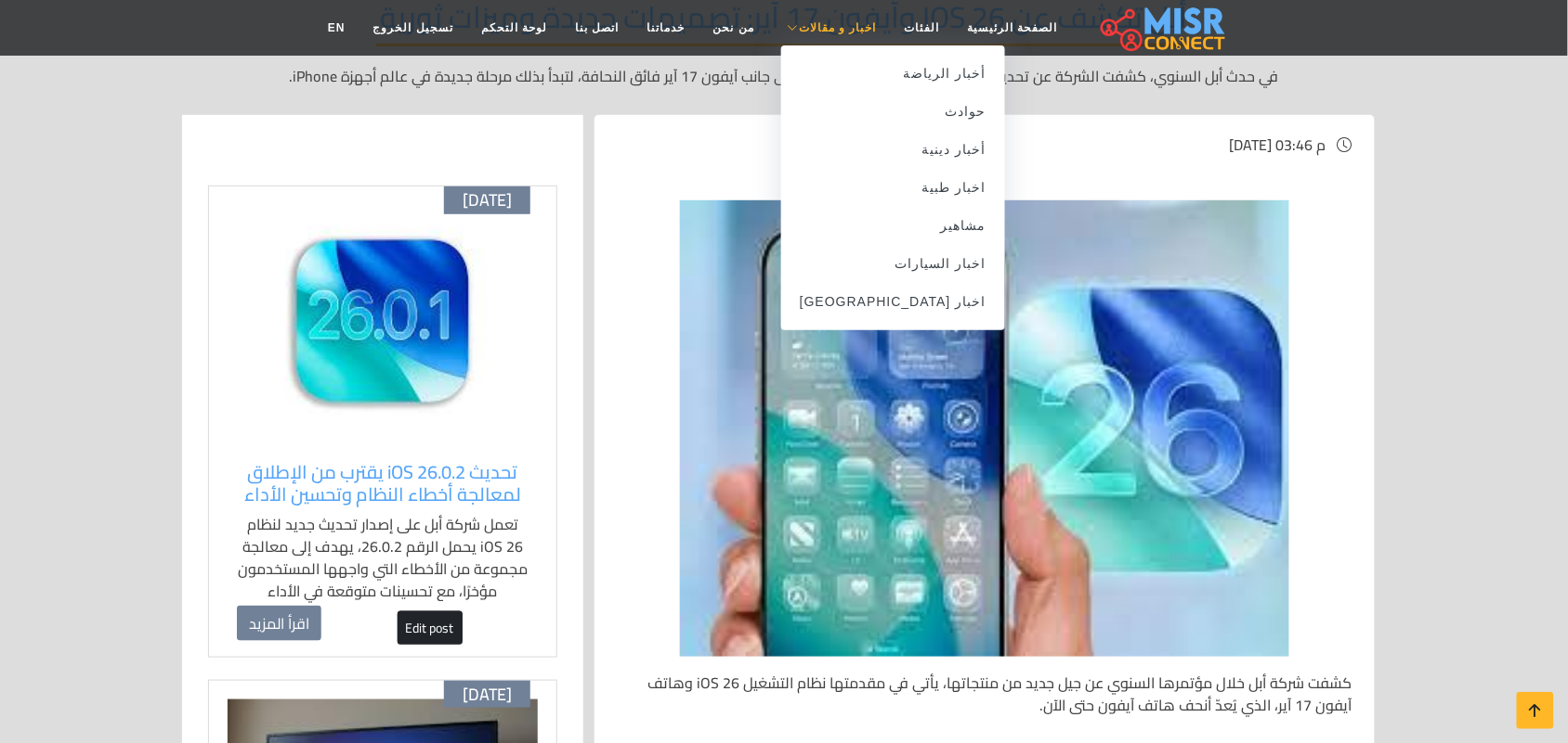
click at [838, 24] on span "اخبار و مقالات" at bounding box center [837, 27] width 78 height 17
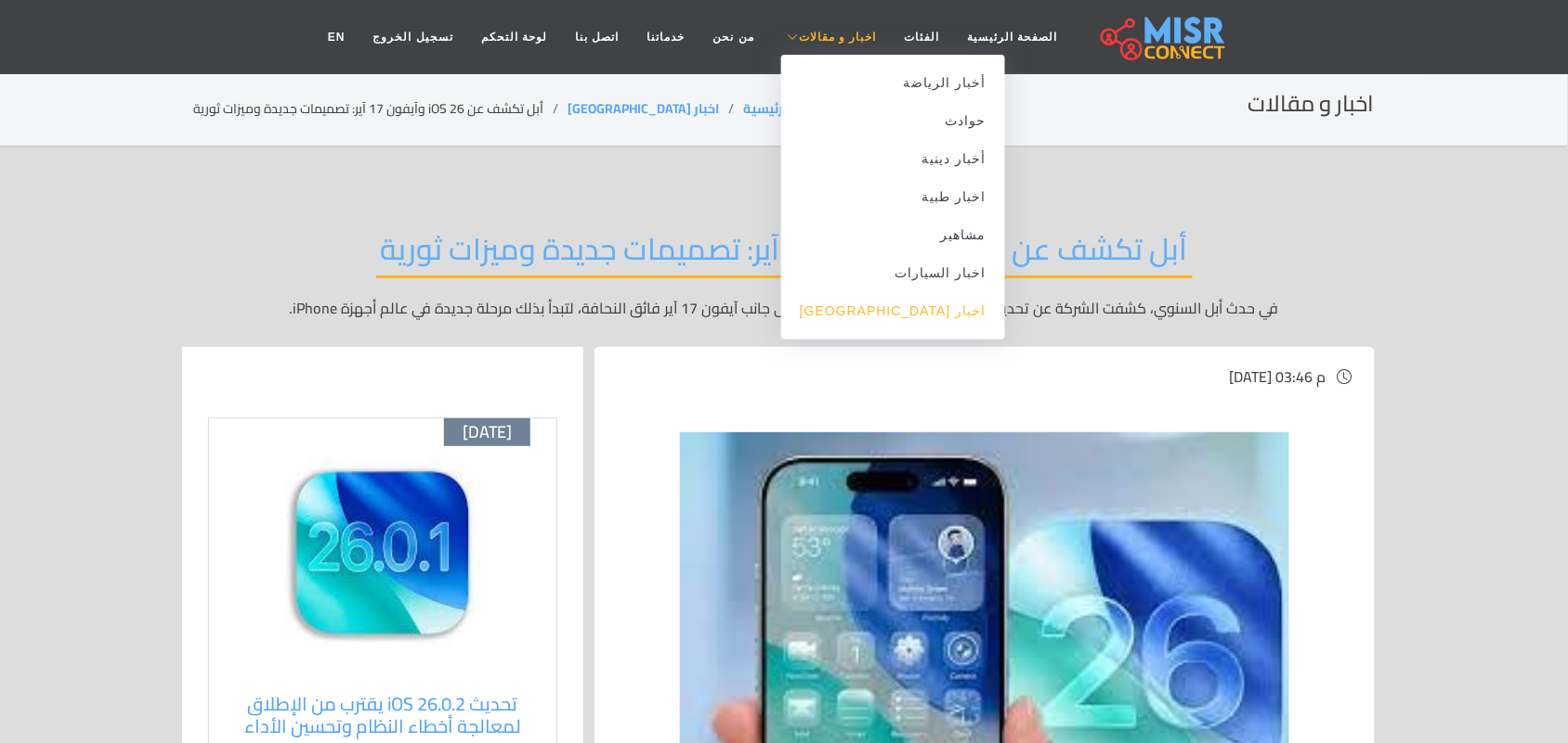
click at [915, 322] on link "اخبار [GEOGRAPHIC_DATA]" at bounding box center [892, 310] width 224 height 38
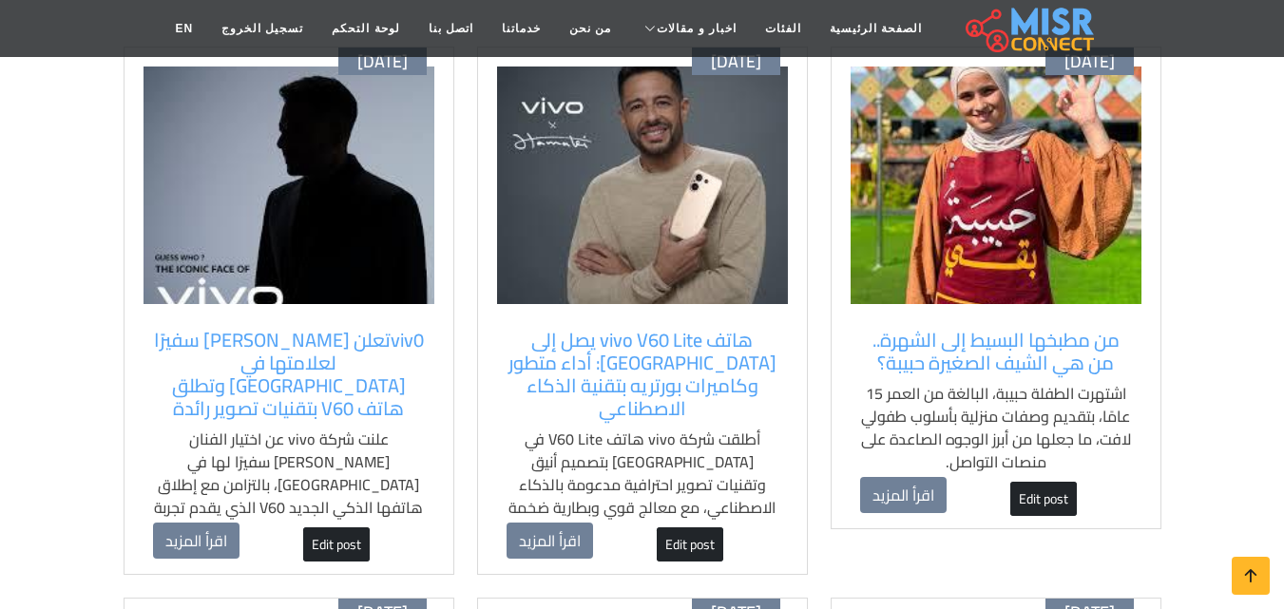
scroll to position [285, 0]
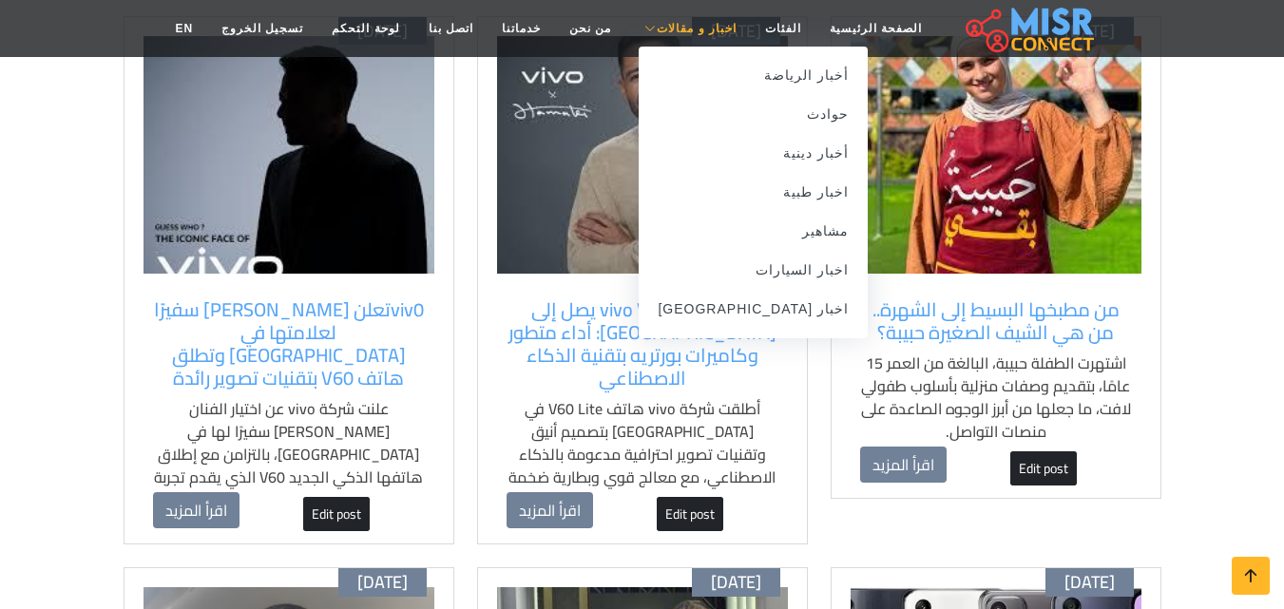
click at [667, 26] on span "اخبار و مقالات" at bounding box center [697, 28] width 80 height 17
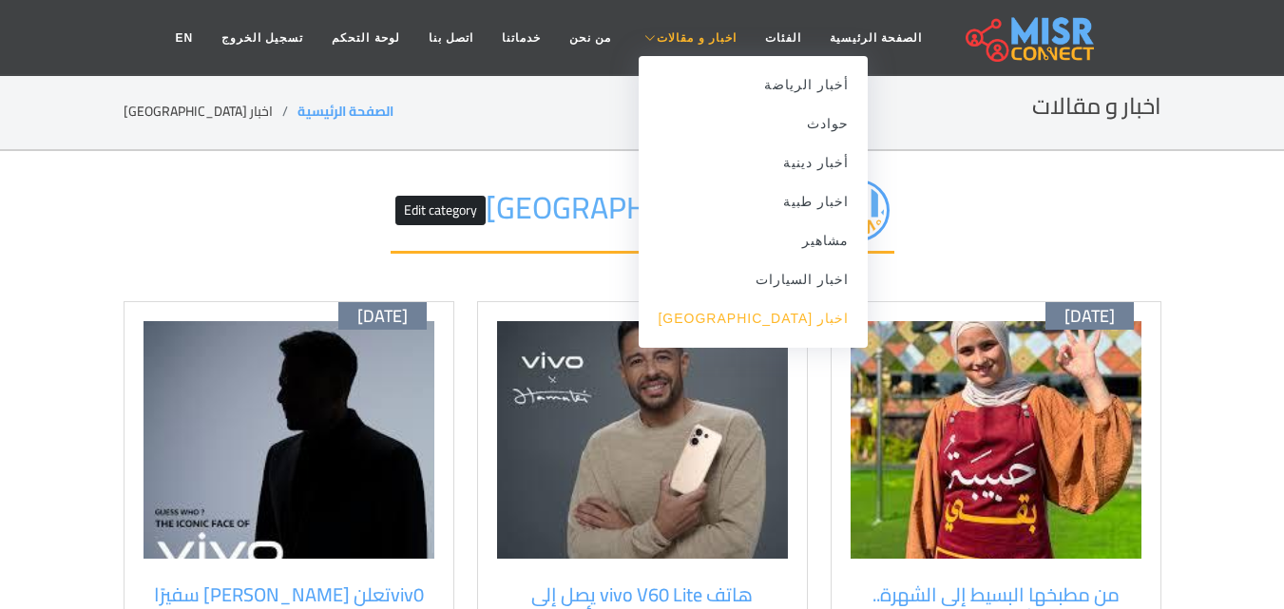
click at [786, 330] on link "اخبار [GEOGRAPHIC_DATA]" at bounding box center [753, 318] width 229 height 39
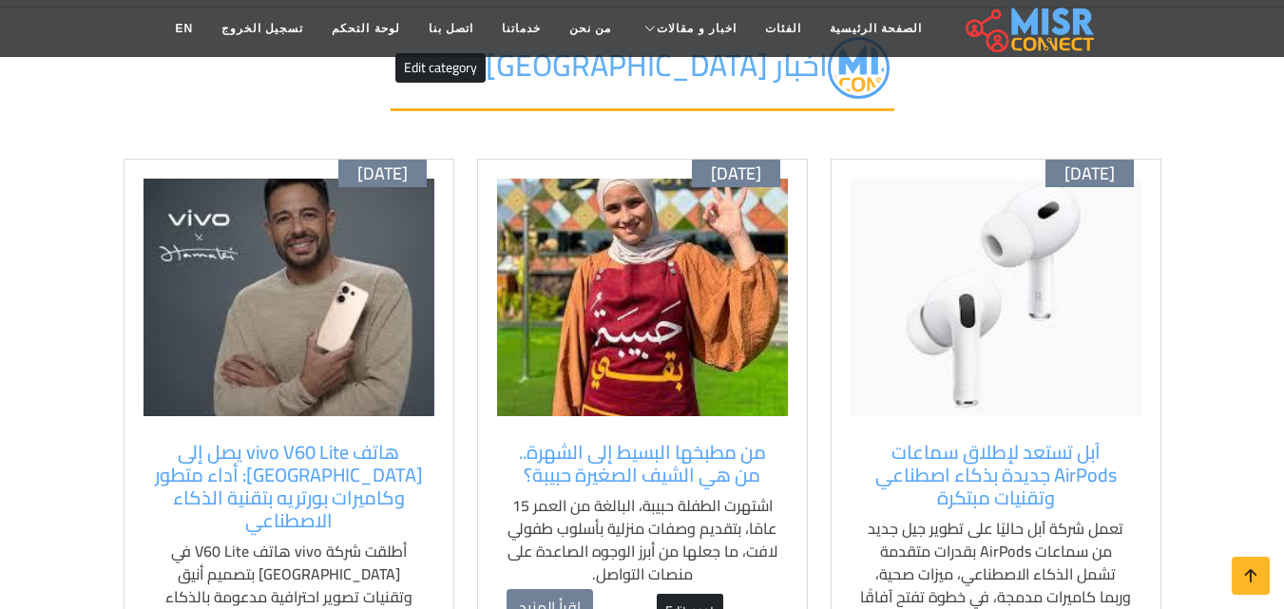
scroll to position [380, 0]
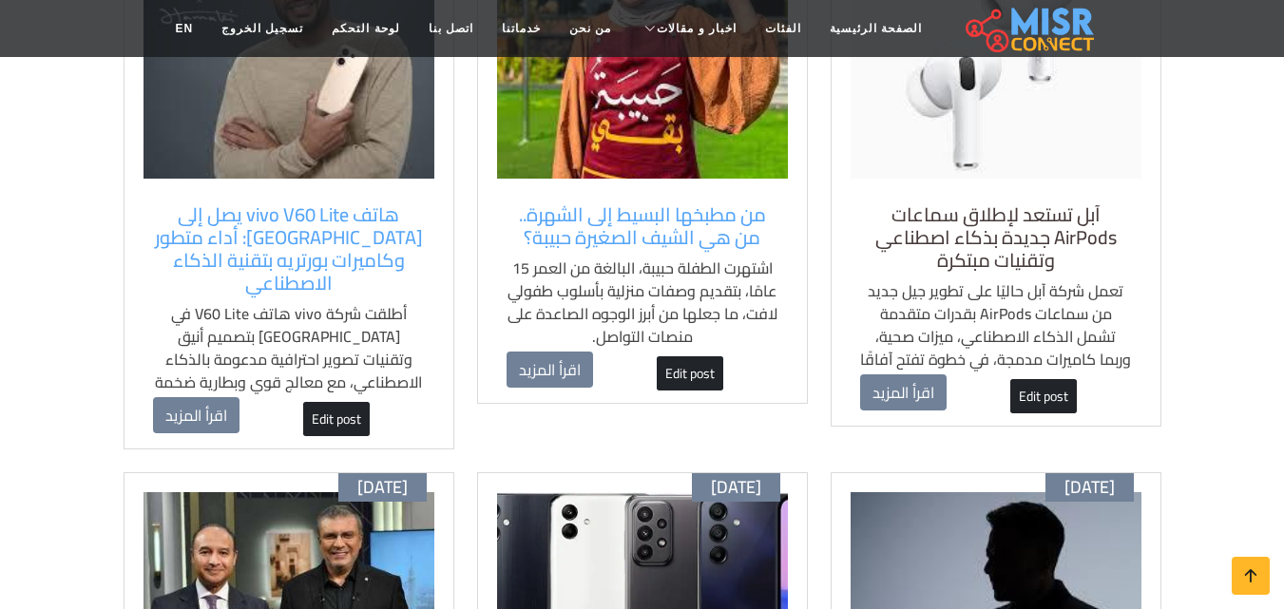
click at [1047, 246] on h5 "آبل تستعد لإطلاق سماعات AirPods جديدة بذكاء اصطناعي وتقنيات مبتكرة" at bounding box center [996, 237] width 272 height 68
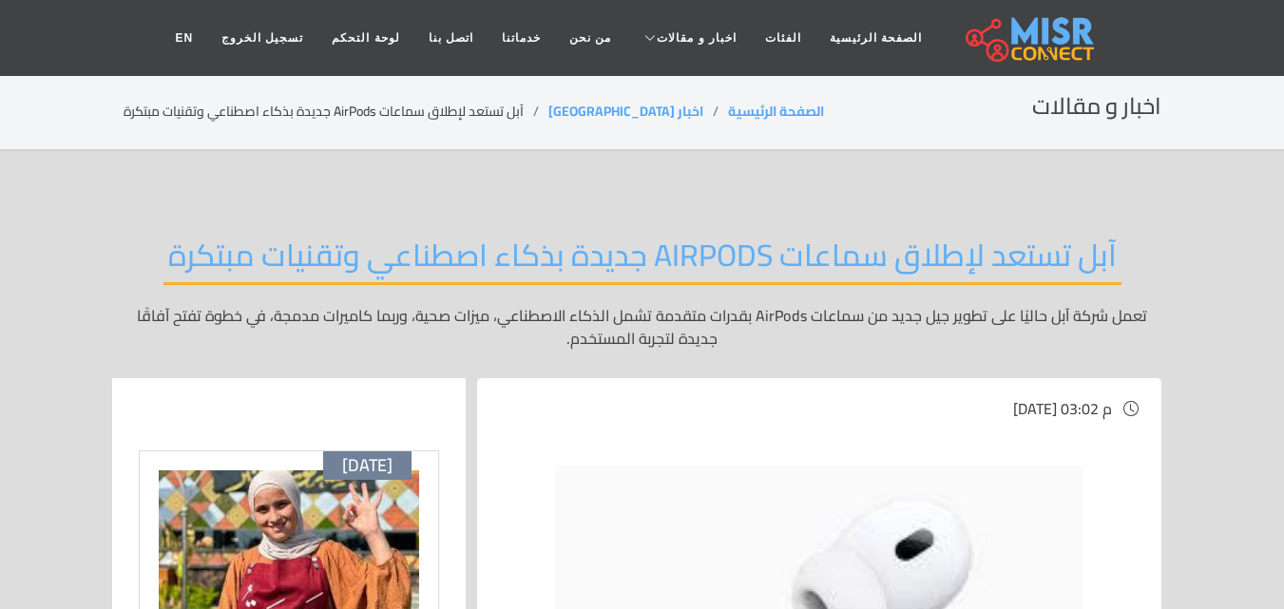
click at [692, 42] on span "اخبار و مقالات" at bounding box center [697, 37] width 80 height 17
click at [788, 329] on link "اخبار [GEOGRAPHIC_DATA]" at bounding box center [753, 347] width 229 height 39
